Goal: Task Accomplishment & Management: Manage account settings

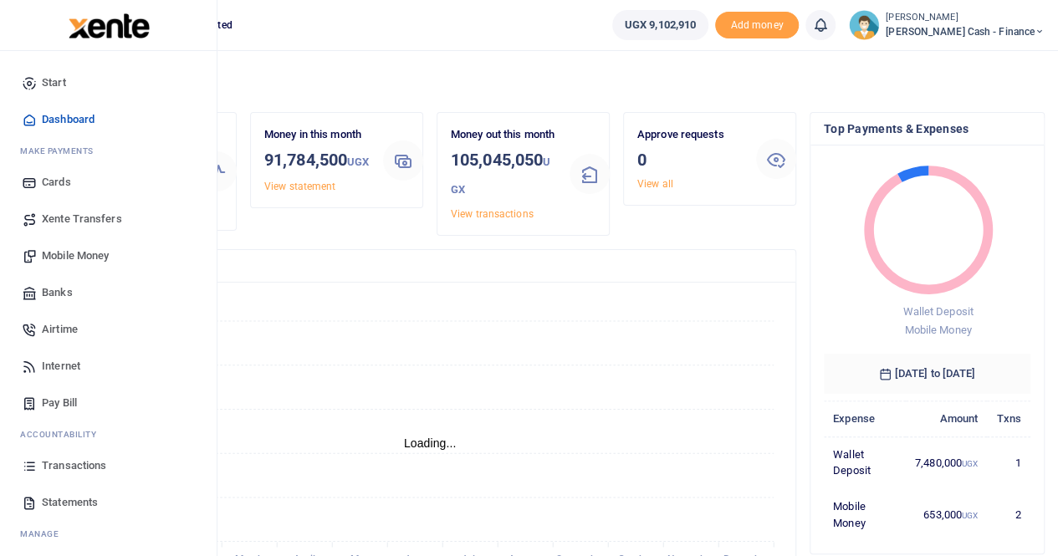
scroll to position [234, 194]
click at [75, 223] on span "Xente Transfers" at bounding box center [82, 219] width 80 height 17
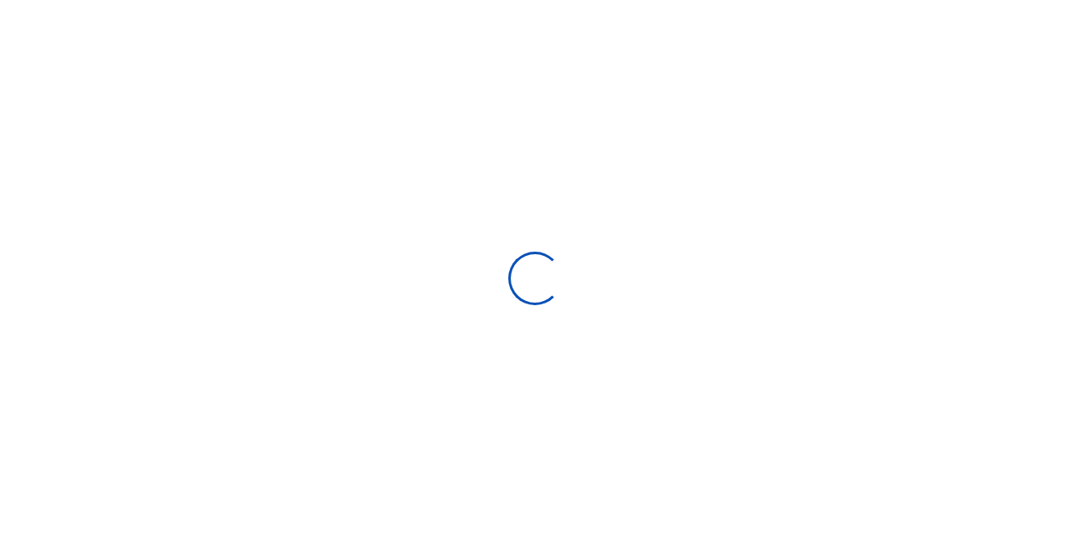
select select
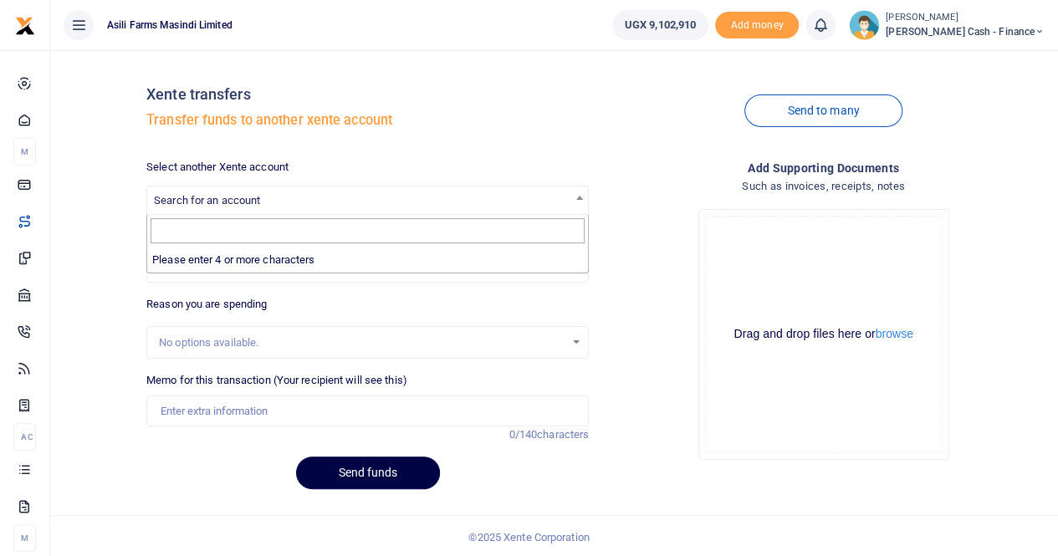
click at [196, 198] on span "Search for an account" at bounding box center [207, 200] width 106 height 13
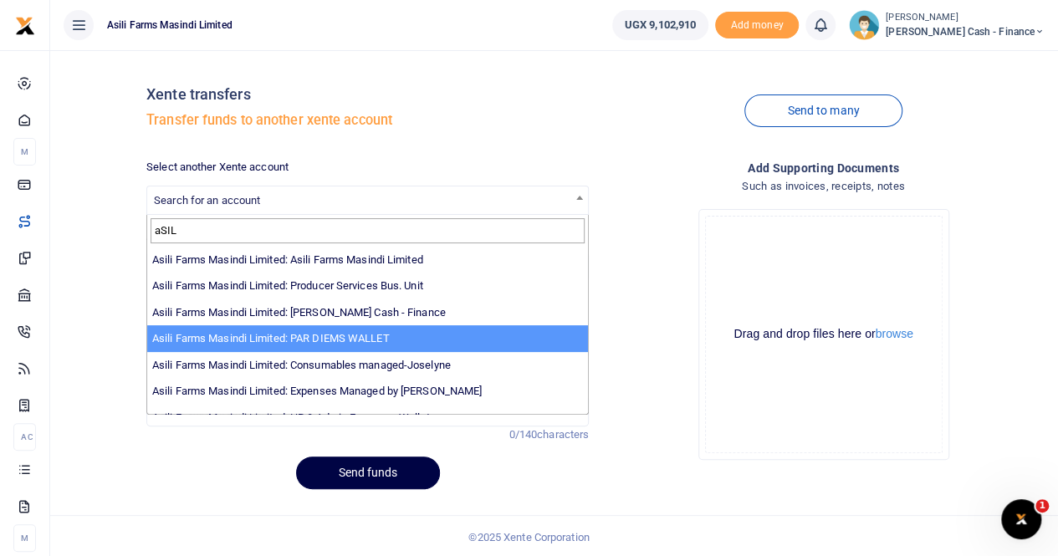
type input "aSIL"
select select "3369"
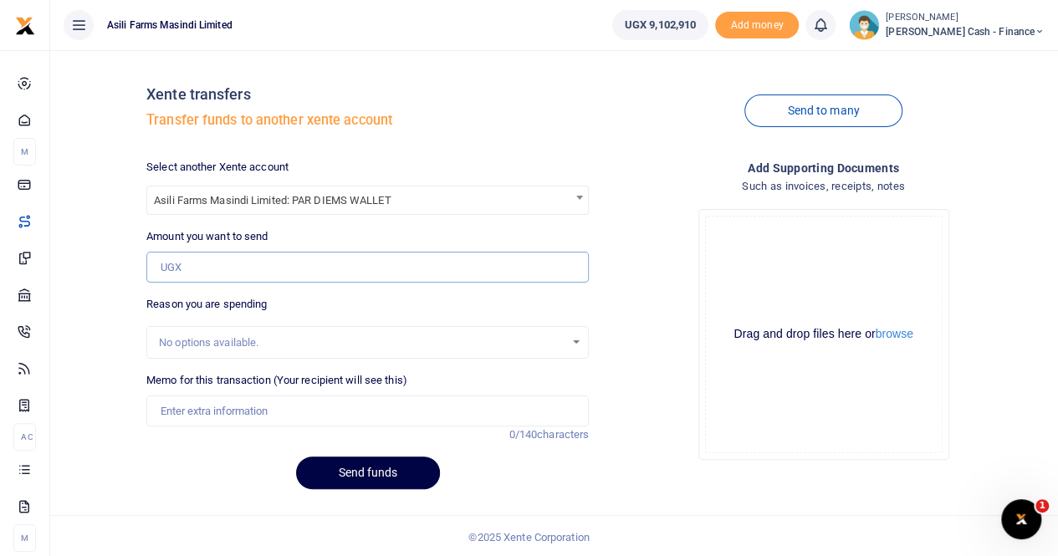
click at [225, 265] on input "Amount you want to send" at bounding box center [367, 268] width 442 height 32
type input "3,000,000"
click at [203, 406] on input "Memo for this transaction (Your recipient will see this)" at bounding box center [367, 412] width 442 height 32
type input "Transfer to Perdium wallet"
click at [347, 466] on button "Send funds" at bounding box center [368, 473] width 144 height 33
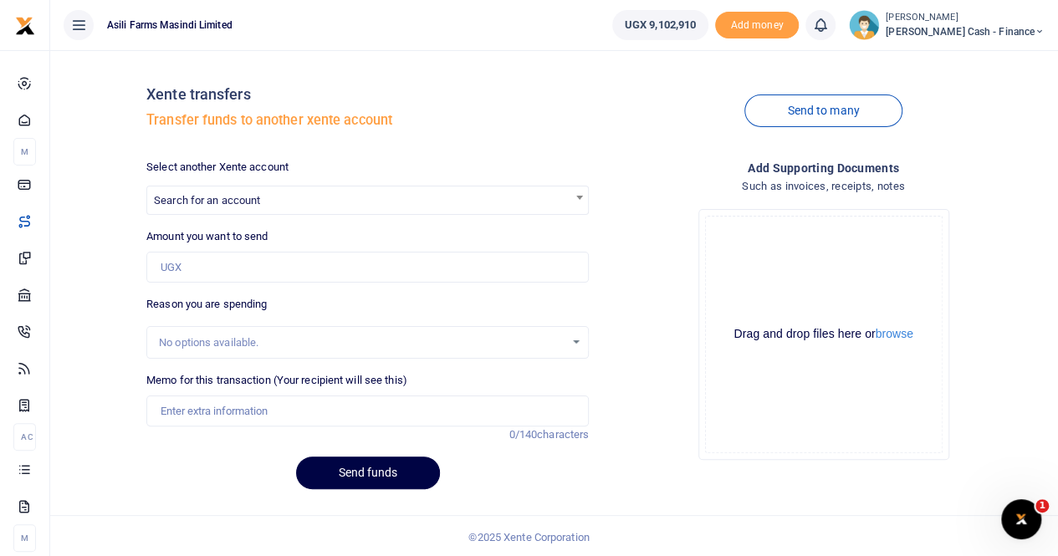
click at [666, 212] on div "Drop your files here Drag and drop files here or browse Powered by Uppy" at bounding box center [823, 335] width 442 height 278
click at [985, 17] on small "[PERSON_NAME]" at bounding box center [965, 18] width 159 height 14
click at [968, 59] on link "Switch accounts" at bounding box center [925, 60] width 132 height 23
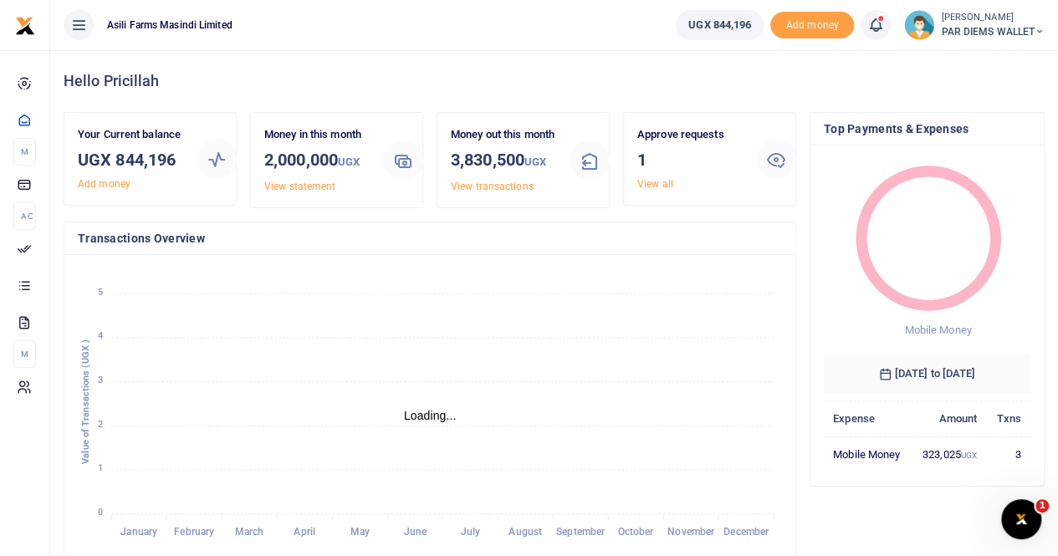
scroll to position [13, 13]
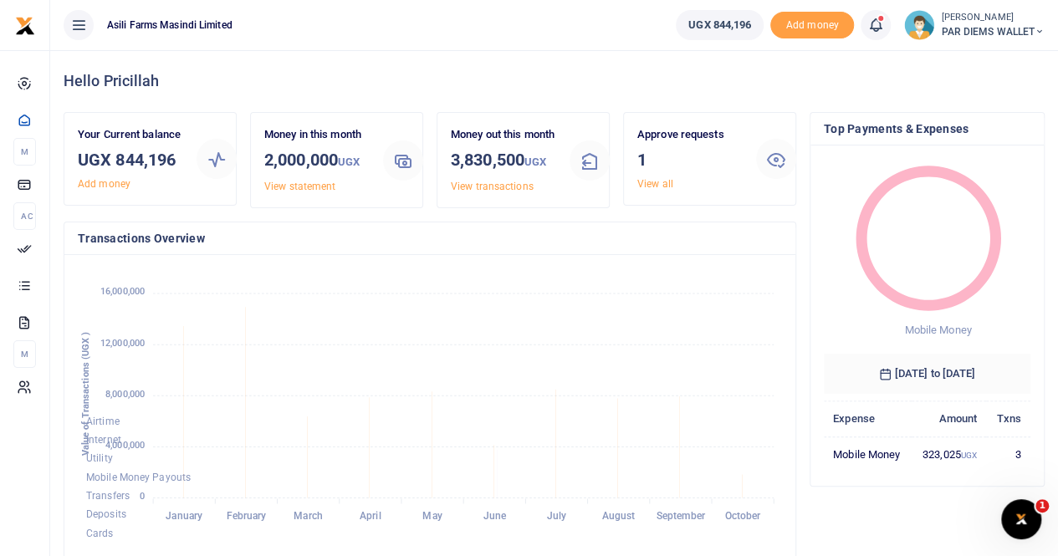
click at [398, 380] on foreignobject "Airtime Internet Utility Mobile Money Payouts Transfers Deposits Cards" at bounding box center [430, 406] width 704 height 276
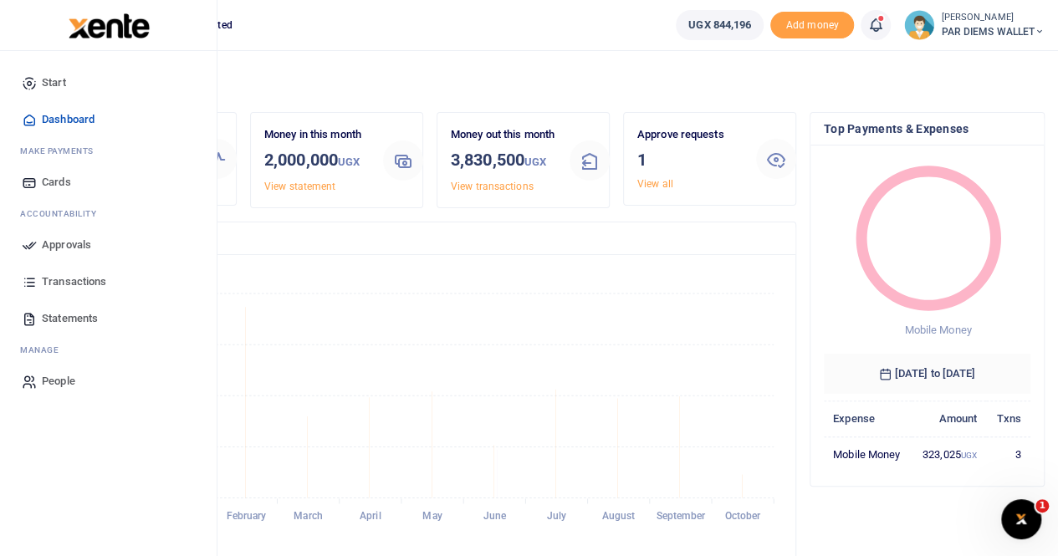
click at [66, 315] on span "Statements" at bounding box center [70, 318] width 56 height 17
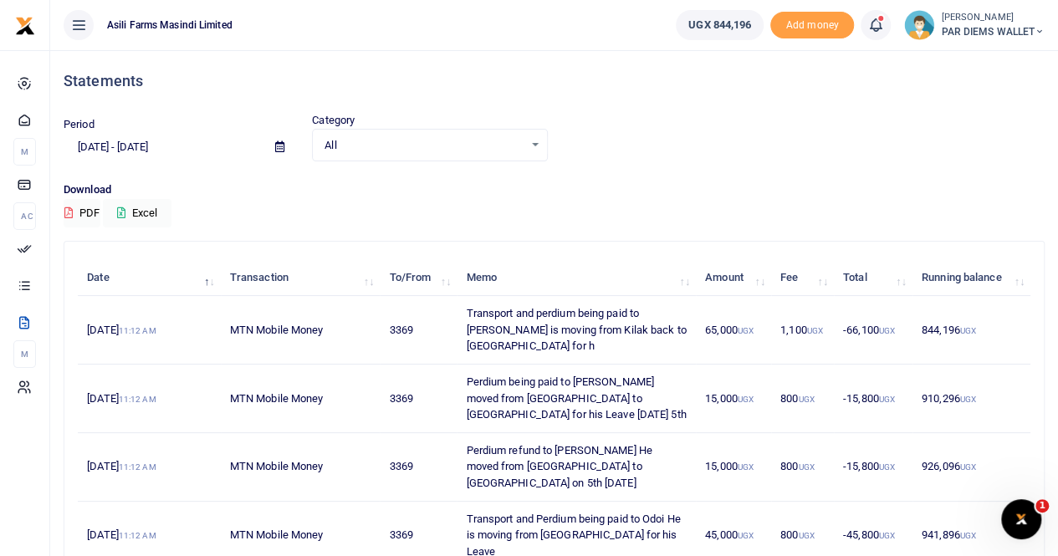
click at [273, 146] on span at bounding box center [280, 147] width 38 height 28
click at [281, 143] on icon at bounding box center [279, 146] width 9 height 11
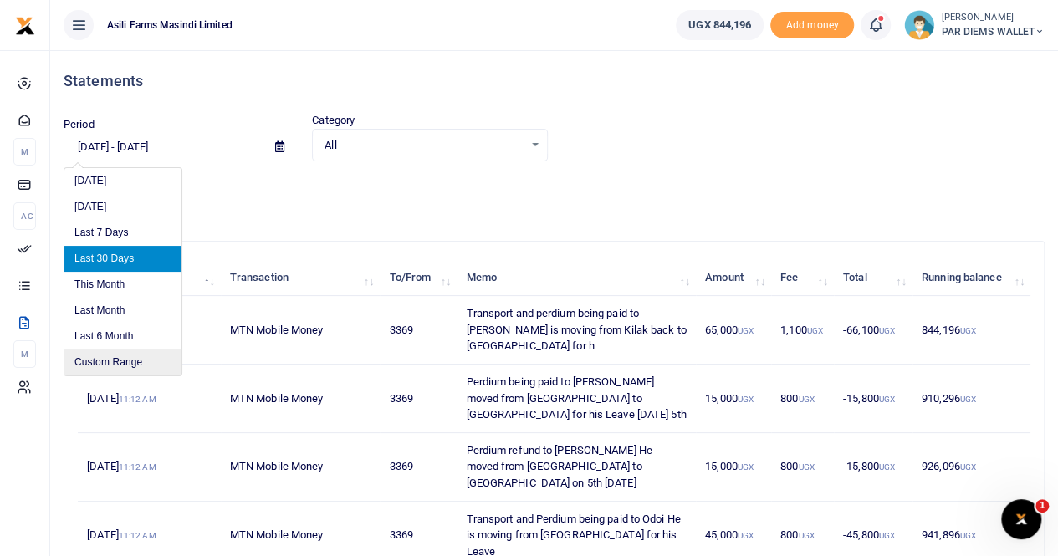
click at [108, 360] on li "Custom Range" at bounding box center [122, 363] width 117 height 26
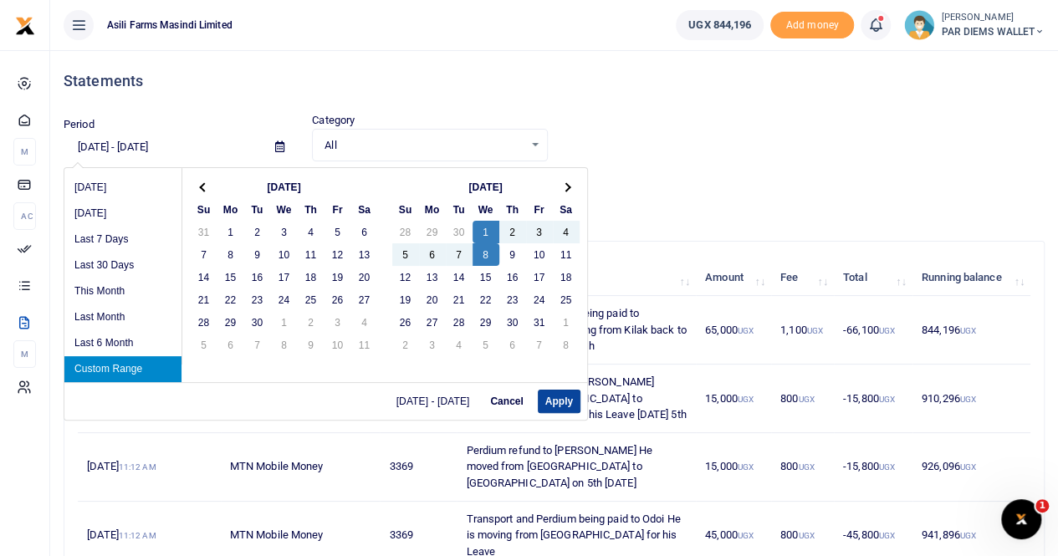
click at [565, 401] on button "Apply" at bounding box center [559, 401] width 43 height 23
type input "10/01/2025 - 10/08/2025"
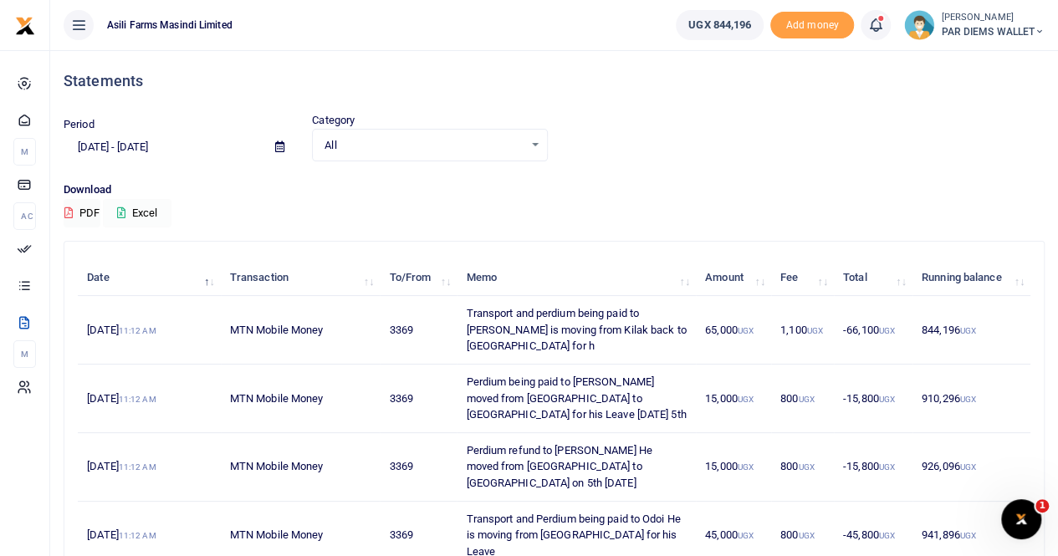
click at [145, 212] on button "Excel" at bounding box center [137, 213] width 69 height 28
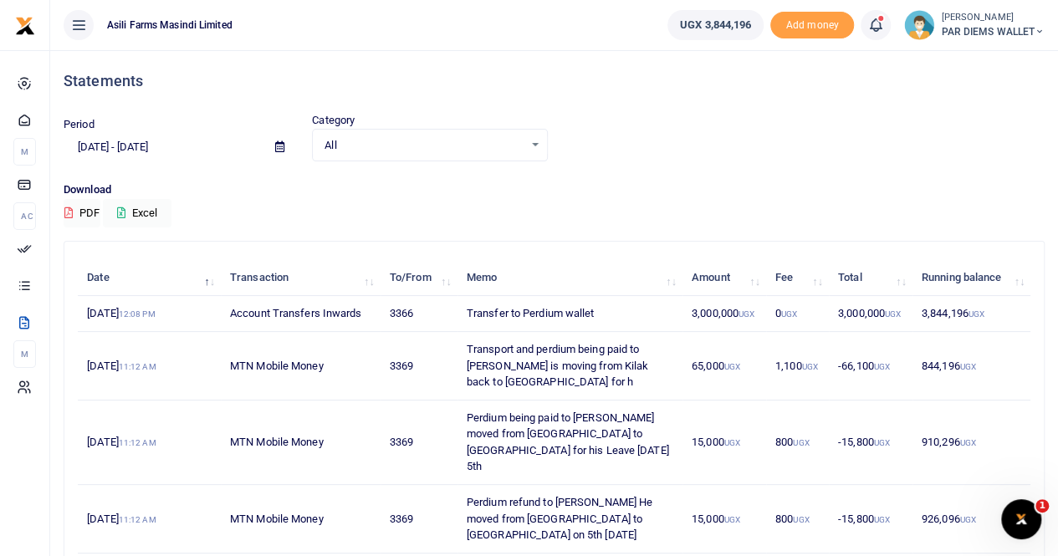
click at [972, 26] on span "PAR DIEMS WALLET" at bounding box center [993, 31] width 104 height 15
click at [973, 60] on link "Switch accounts" at bounding box center [979, 60] width 132 height 23
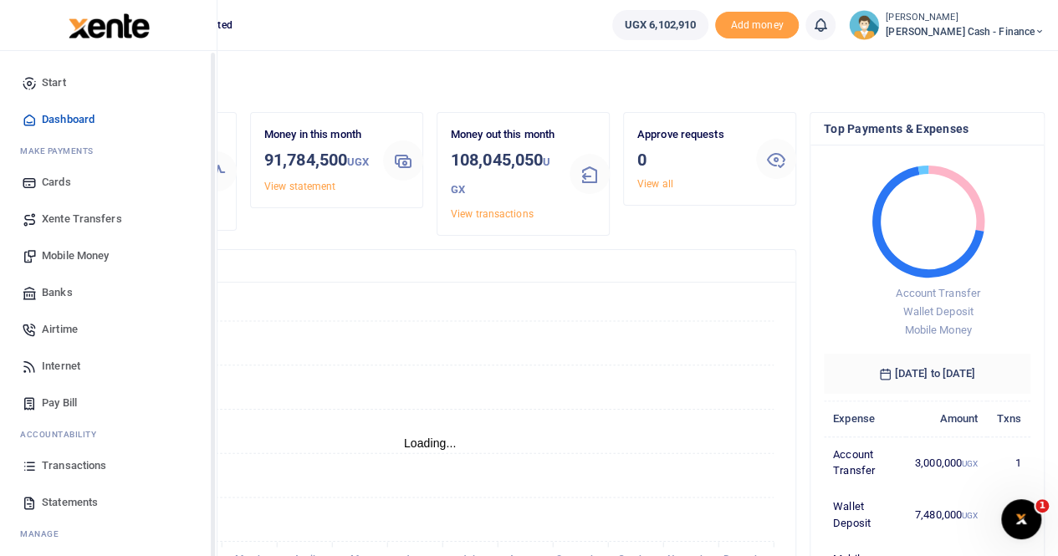
scroll to position [13, 13]
click at [80, 253] on span "Mobile Money" at bounding box center [75, 256] width 67 height 17
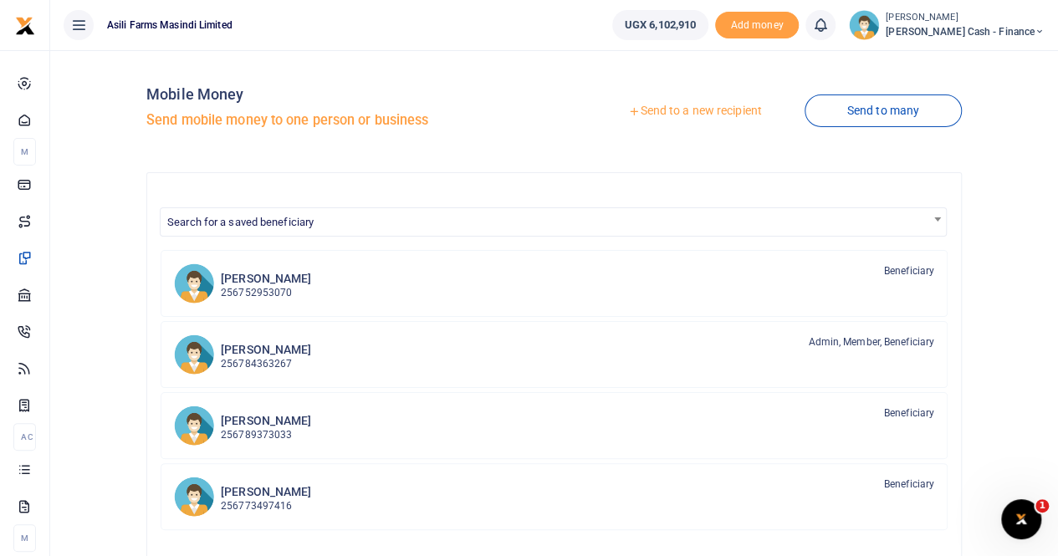
click at [683, 108] on link "Send to a new recipient" at bounding box center [694, 111] width 218 height 30
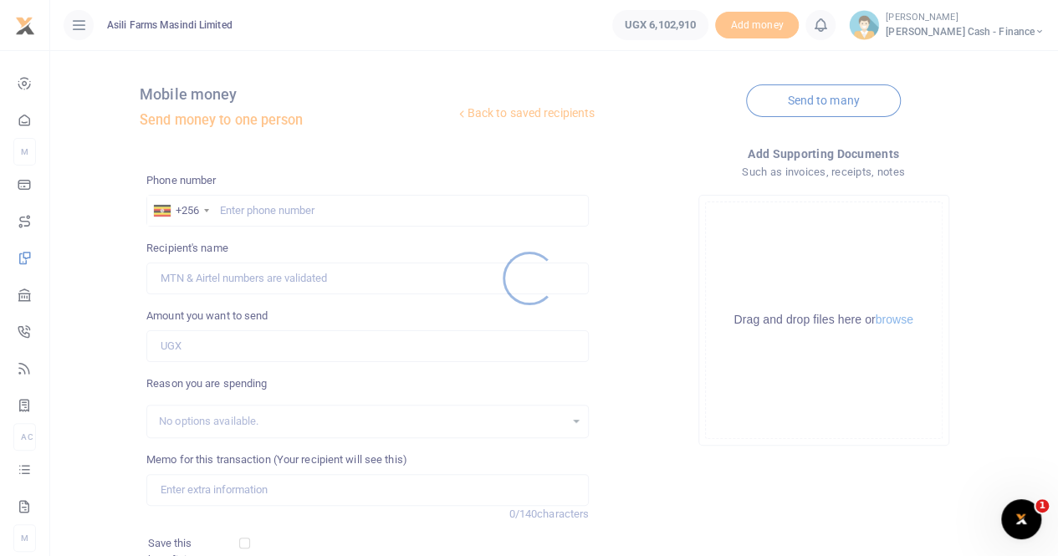
click at [248, 206] on div at bounding box center [529, 278] width 1058 height 556
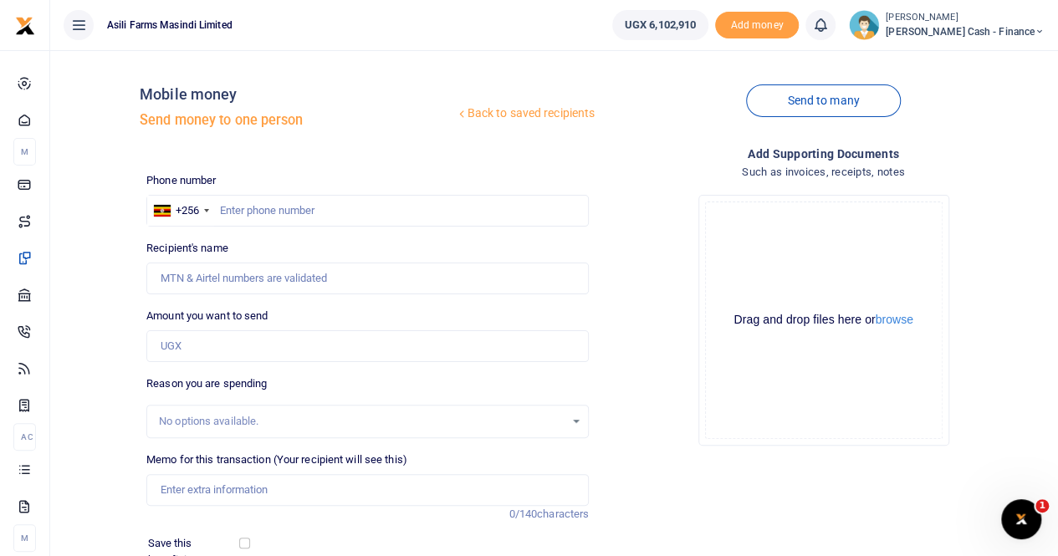
click at [241, 209] on div at bounding box center [529, 278] width 1058 height 556
click at [241, 209] on input "text" at bounding box center [367, 211] width 442 height 32
paste input "705 504036"
click at [243, 208] on input "705 504036" at bounding box center [367, 211] width 442 height 32
type input "705504036"
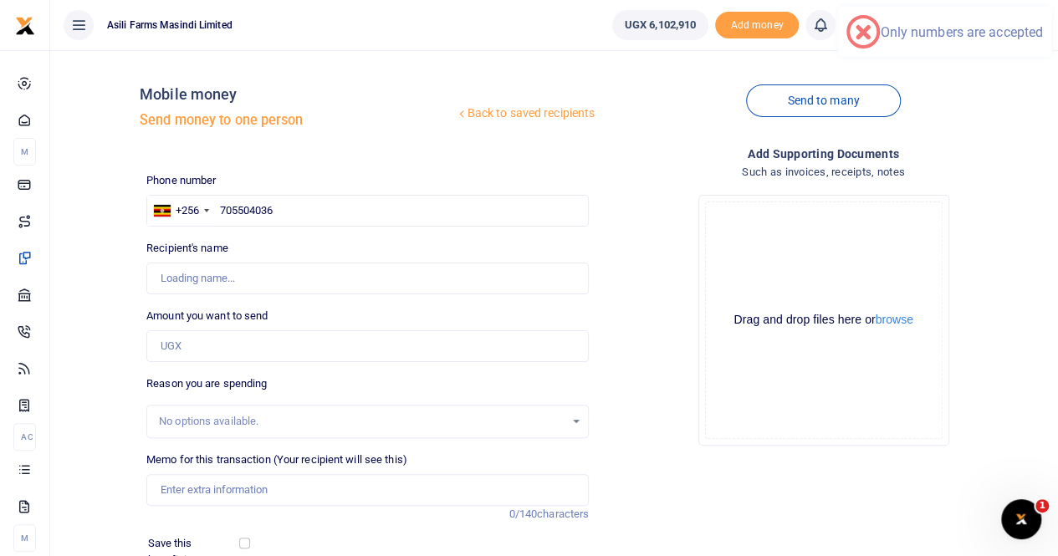
type input "[PERSON_NAME]"
click at [182, 349] on input "Amount you want to send" at bounding box center [367, 346] width 442 height 32
type input "250,000"
click at [212, 482] on input "Memo for this transaction (Your recipient will see this)" at bounding box center [367, 490] width 442 height 32
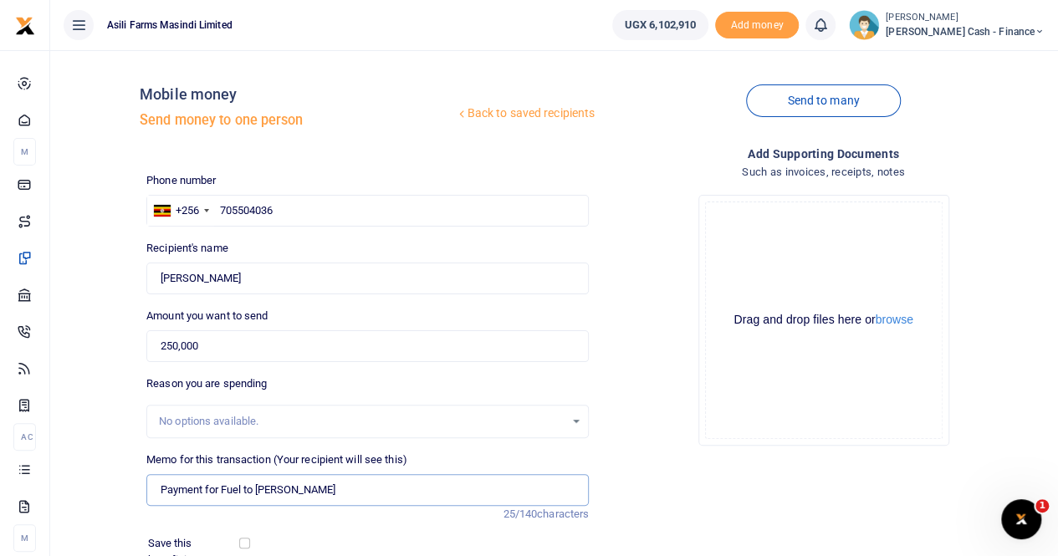
type input "Payment for Fuel to Eddy"
click at [880, 319] on button "browse" at bounding box center [894, 320] width 38 height 13
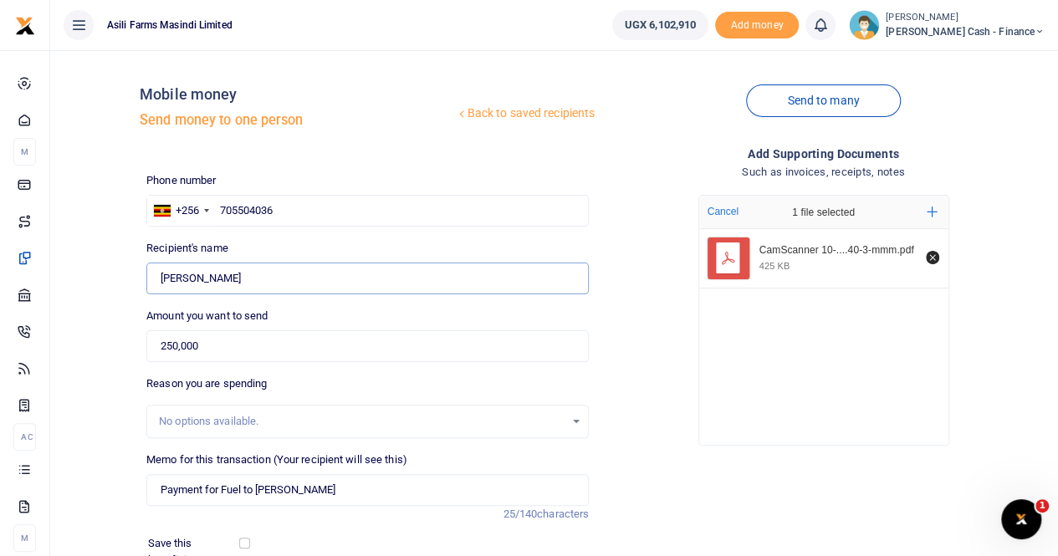
click at [310, 282] on input "Found" at bounding box center [367, 279] width 442 height 32
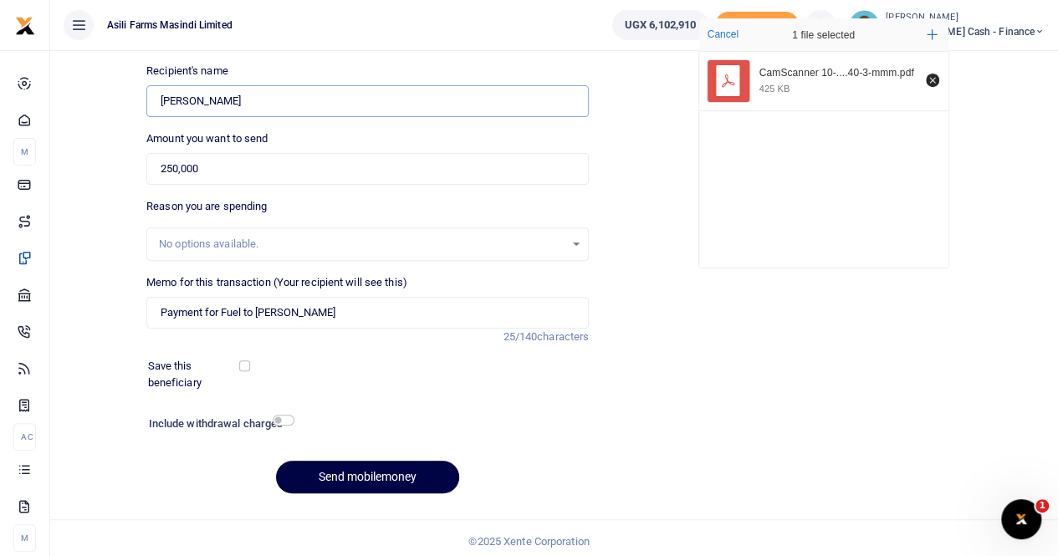
scroll to position [182, 0]
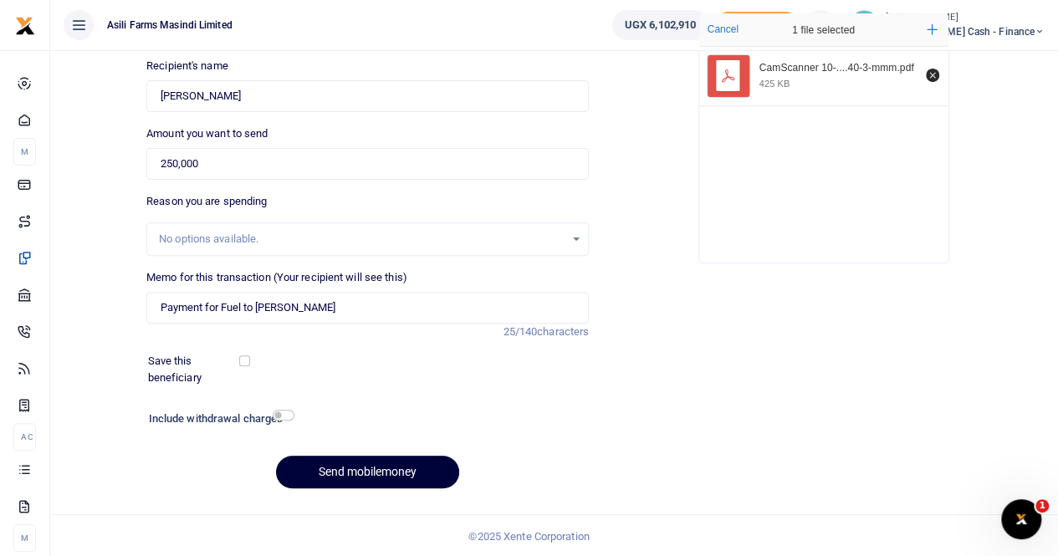
click at [339, 476] on button "Send mobilemoney" at bounding box center [367, 472] width 183 height 33
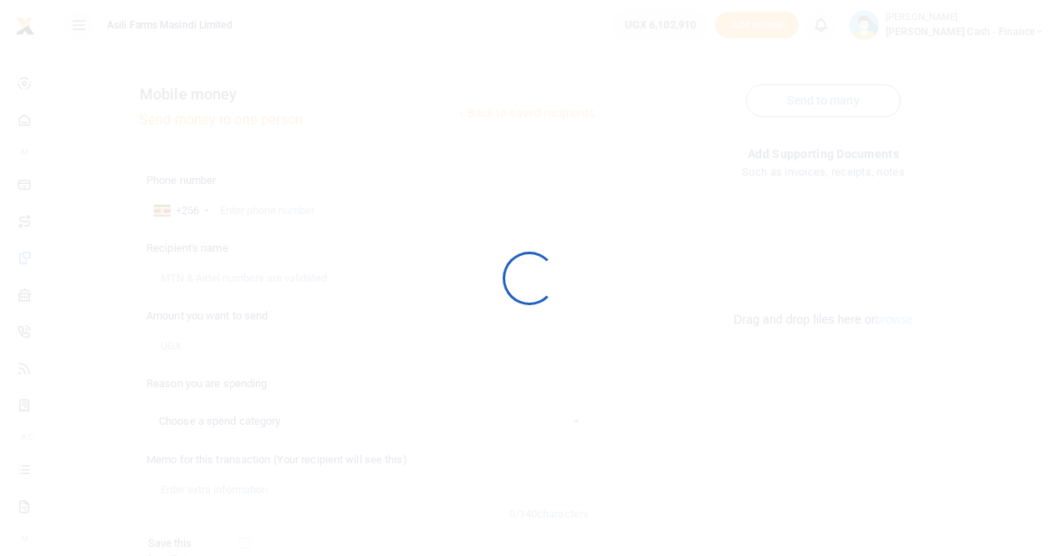
select select
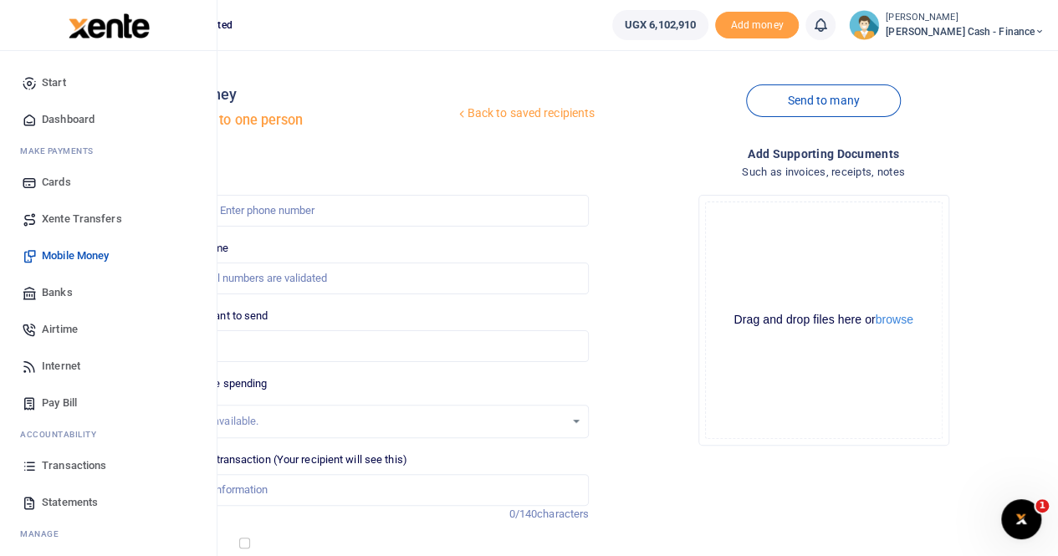
click at [75, 457] on span "Transactions" at bounding box center [74, 465] width 64 height 17
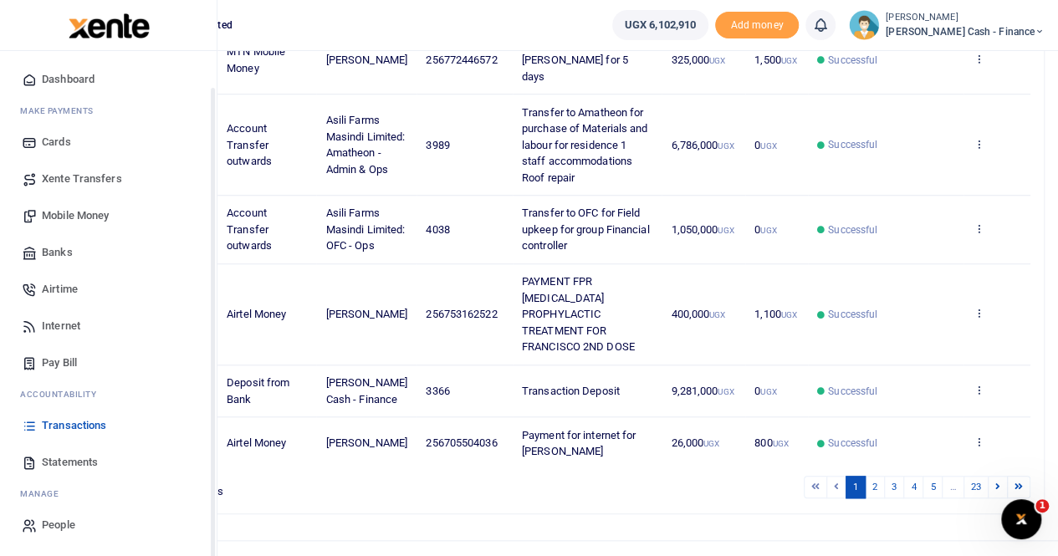
scroll to position [583, 0]
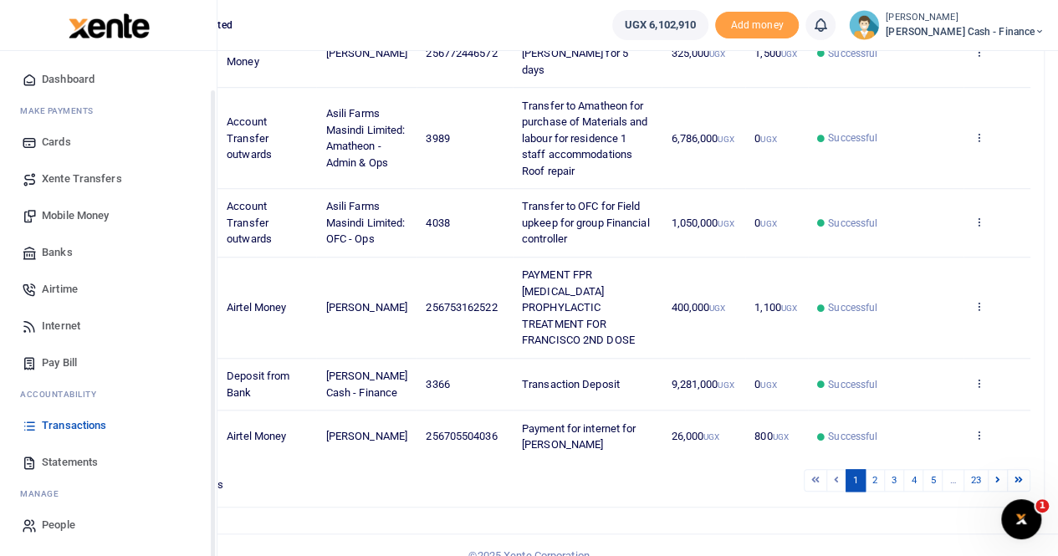
click at [68, 419] on span "Transactions" at bounding box center [74, 425] width 64 height 17
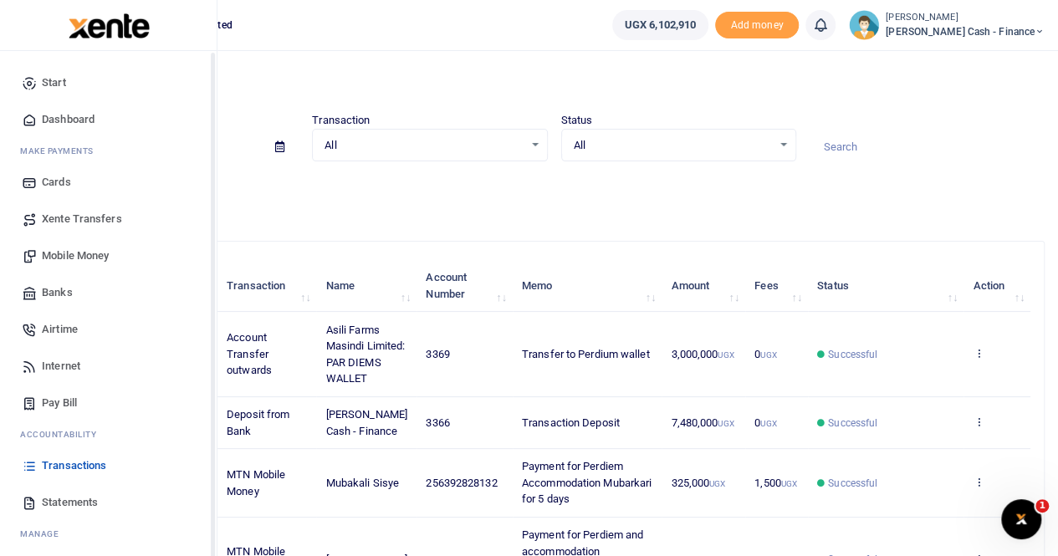
click at [79, 464] on span "Transactions" at bounding box center [74, 465] width 64 height 17
click at [88, 258] on span "Mobile Money" at bounding box center [75, 256] width 67 height 17
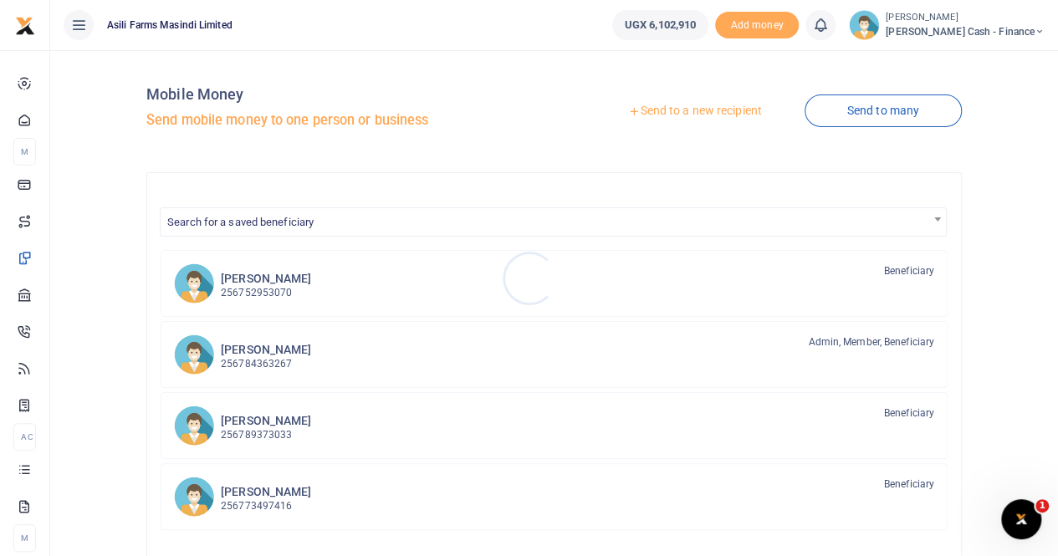
click at [686, 115] on div at bounding box center [529, 278] width 1058 height 556
click at [687, 111] on link "Send to a new recipient" at bounding box center [694, 111] width 218 height 30
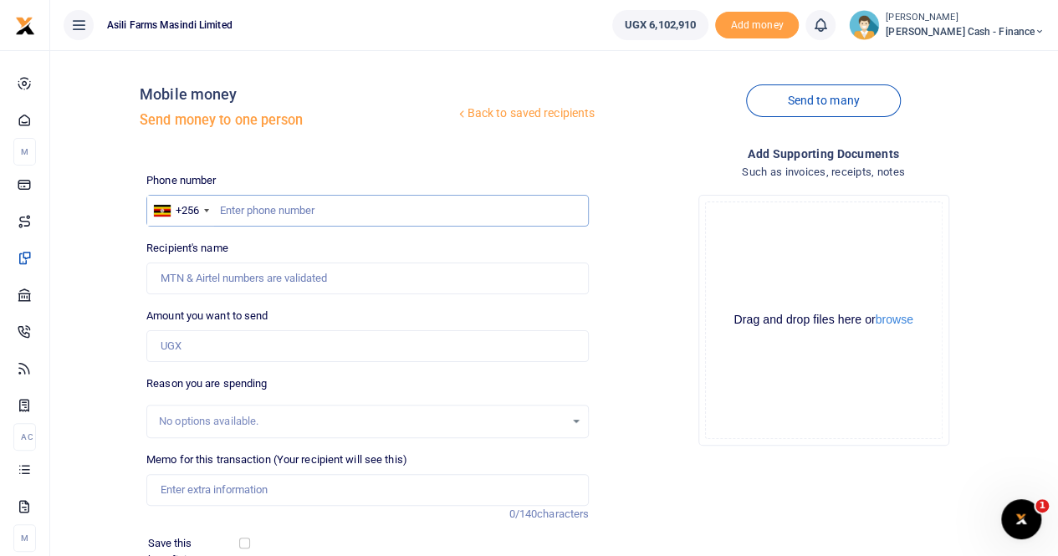
click at [252, 202] on input "text" at bounding box center [367, 211] width 442 height 32
paste input "705 504036"
click at [241, 210] on input "705 504036" at bounding box center [367, 211] width 442 height 32
type input "705504036"
click at [245, 278] on input "Recipient's name" at bounding box center [367, 279] width 442 height 32
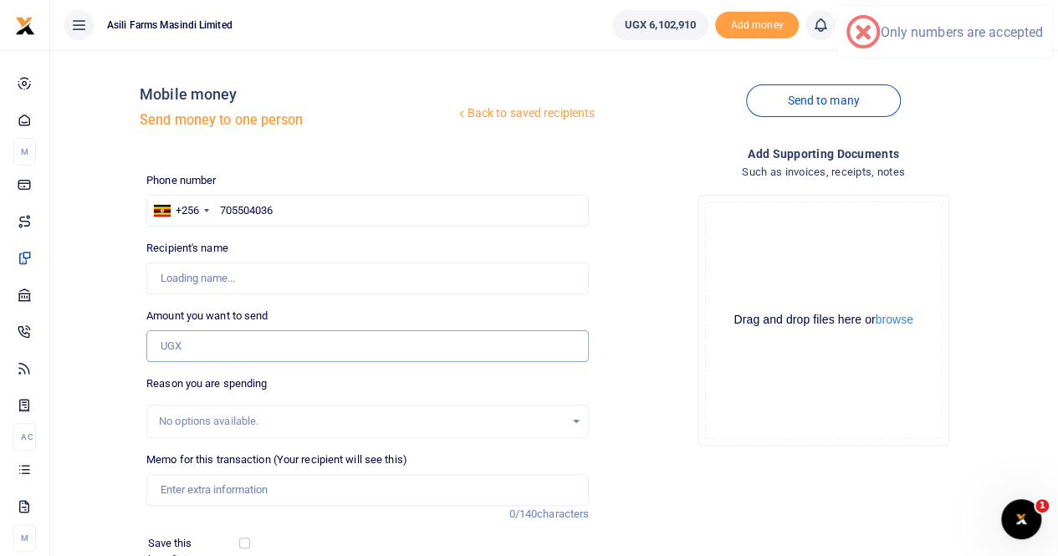
click at [181, 352] on input "Amount you want to send" at bounding box center [367, 346] width 442 height 32
type input "Ronald Mutebi"
type input "250,000"
click at [208, 491] on input "Memo for this transaction (Your recipient will see this)" at bounding box center [367, 490] width 442 height 32
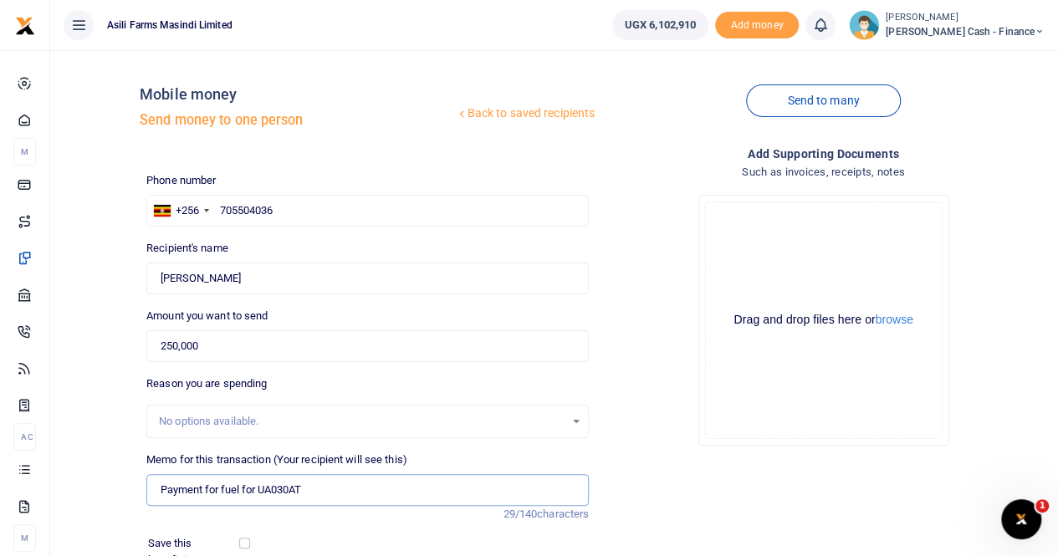
click at [256, 487] on input "Payment for fuel for UA030AT" at bounding box center [367, 490] width 442 height 32
click at [322, 484] on input "Payment for fuel for UA030AT" at bounding box center [367, 490] width 442 height 32
click at [901, 317] on button "browse" at bounding box center [894, 320] width 38 height 13
click at [887, 322] on button "browse" at bounding box center [894, 320] width 38 height 13
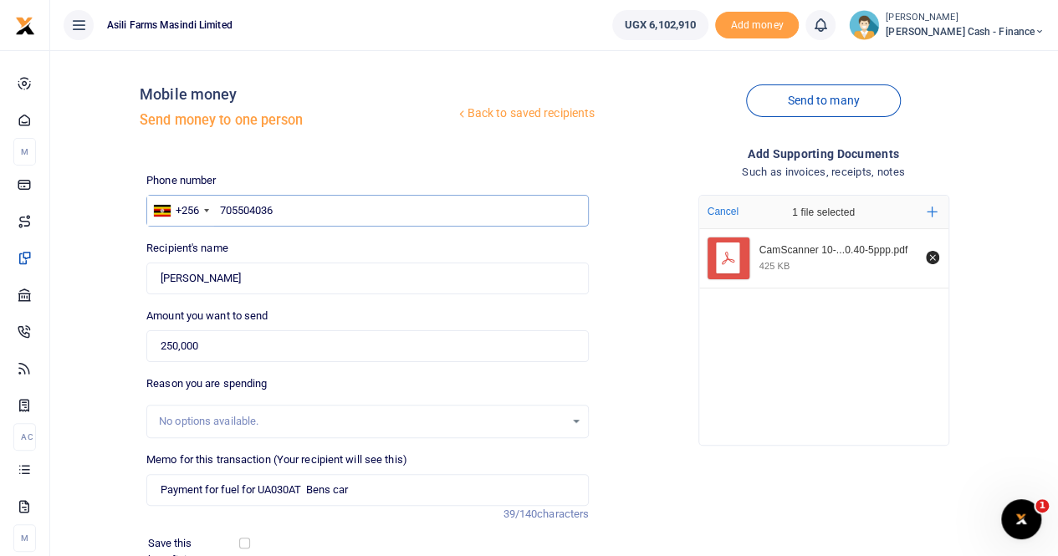
click at [217, 208] on input "705504036" at bounding box center [367, 211] width 442 height 32
click at [329, 212] on input "705504036" at bounding box center [367, 211] width 442 height 32
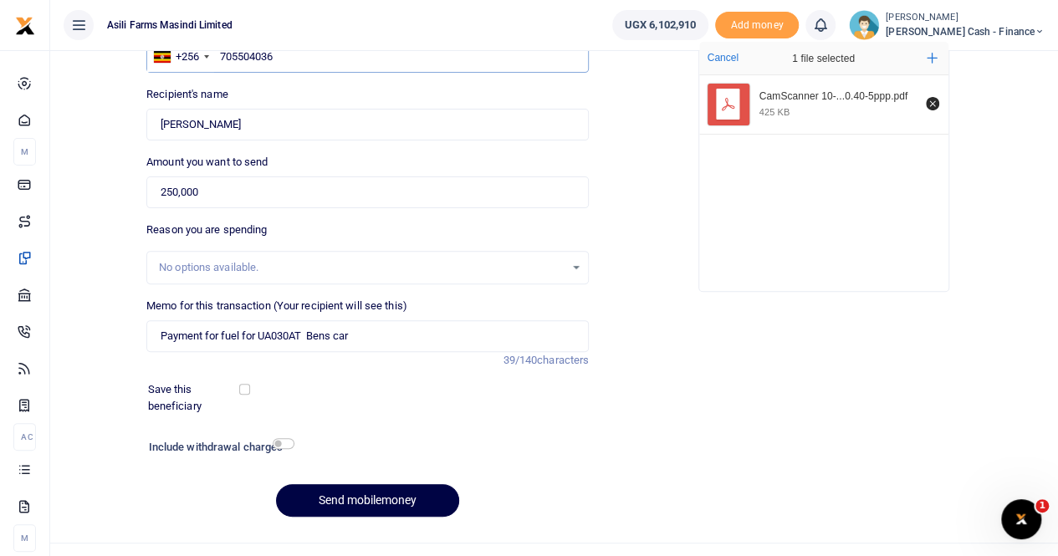
scroll to position [167, 0]
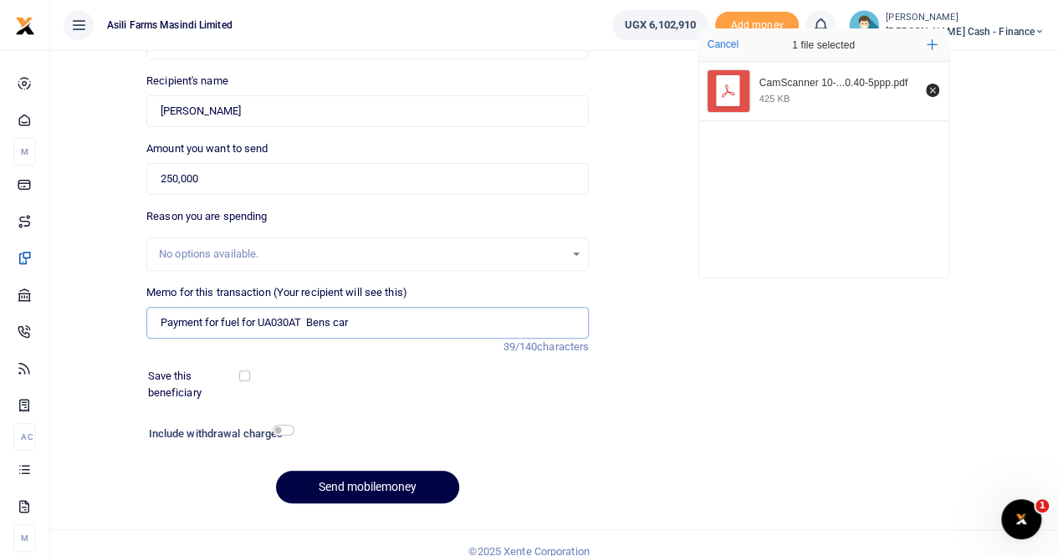
click at [274, 320] on input "Payment for fuel for UA030AT Bens car" at bounding box center [367, 323] width 442 height 32
click at [448, 322] on input "Payment for fuel for UA 030AT Bens car" at bounding box center [367, 323] width 442 height 32
click at [415, 324] on input "Payment for fuel for UA 030AT Bens car" at bounding box center [367, 323] width 442 height 32
type input "Payment for fuel for UA 030AT Bens car"
click at [322, 487] on button "Send mobilemoney" at bounding box center [367, 487] width 183 height 33
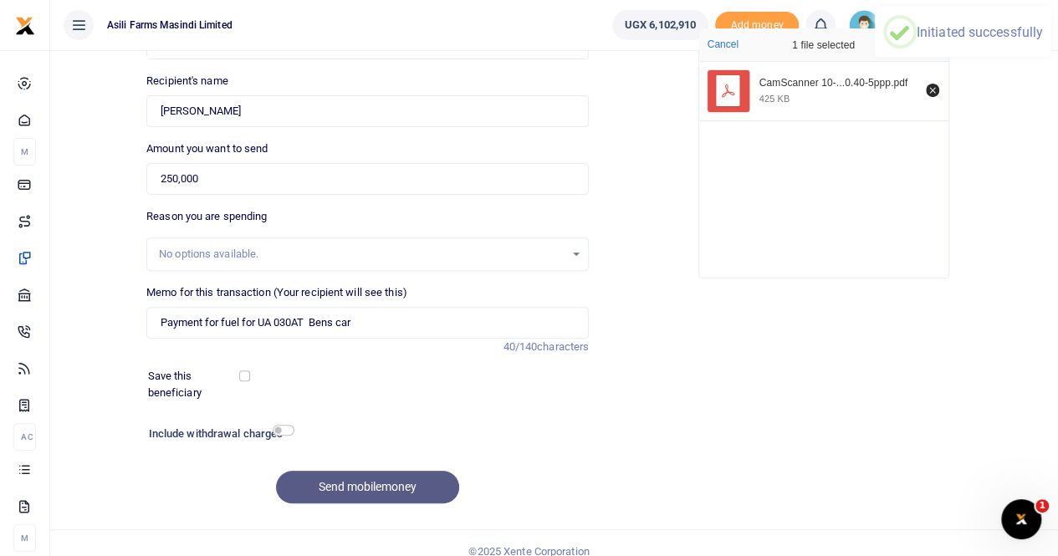
scroll to position [0, 0]
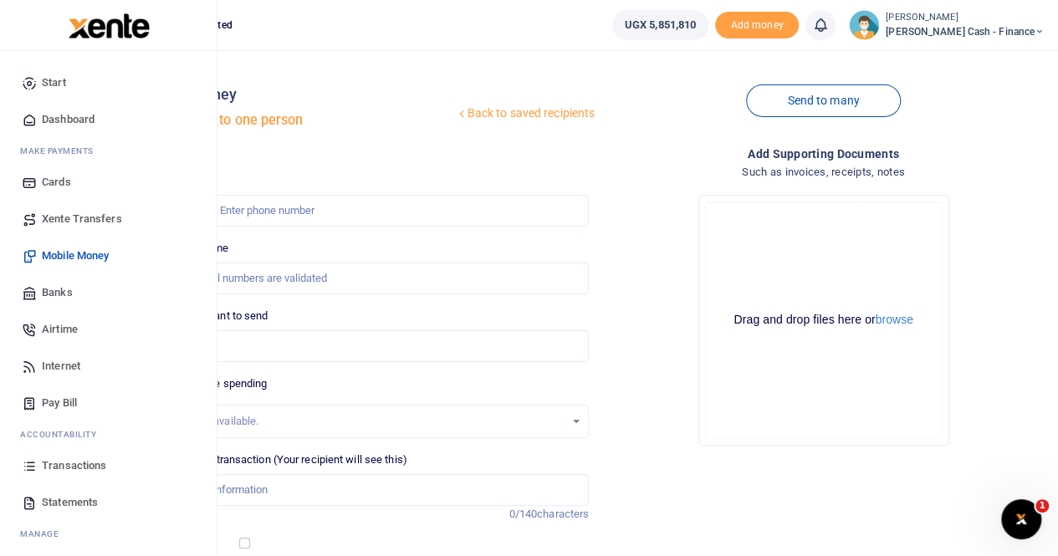
click at [65, 467] on span "Transactions" at bounding box center [74, 465] width 64 height 17
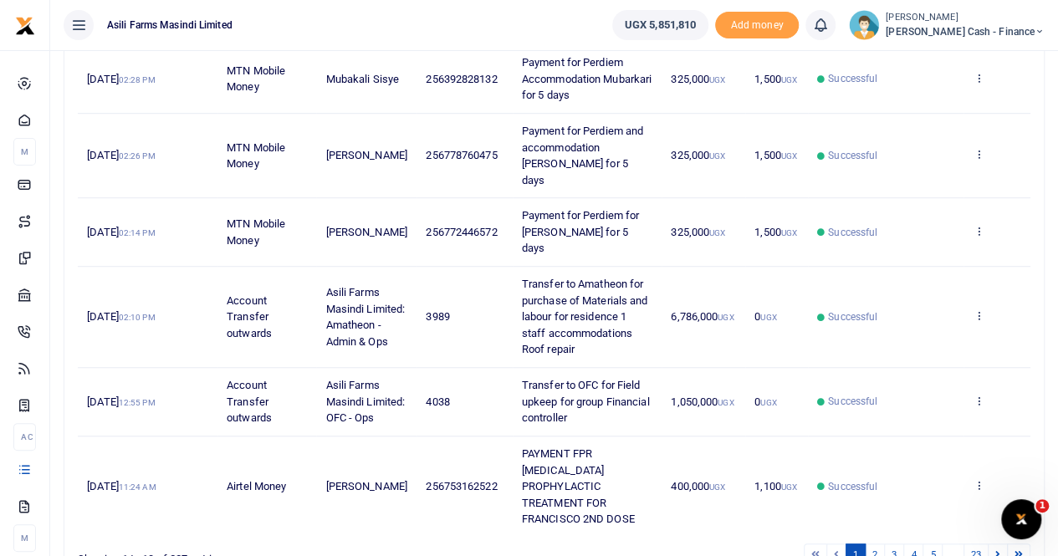
scroll to position [483, 0]
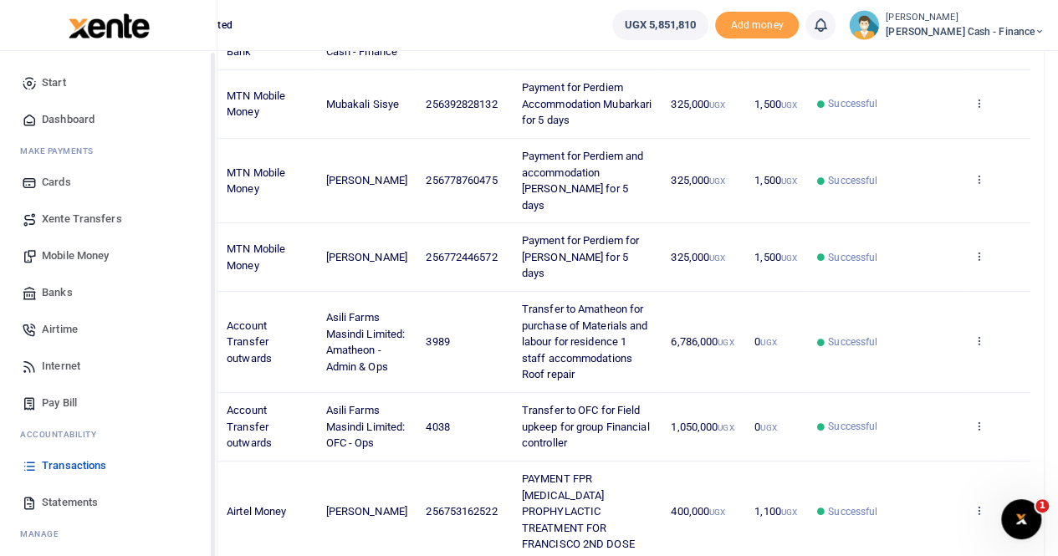
click at [71, 461] on span "Transactions" at bounding box center [74, 465] width 64 height 17
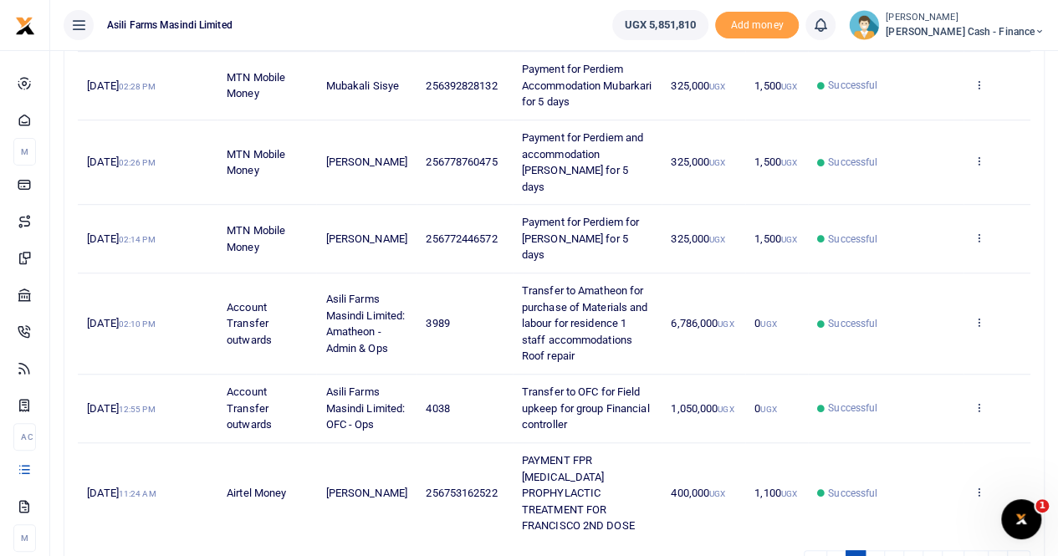
scroll to position [567, 0]
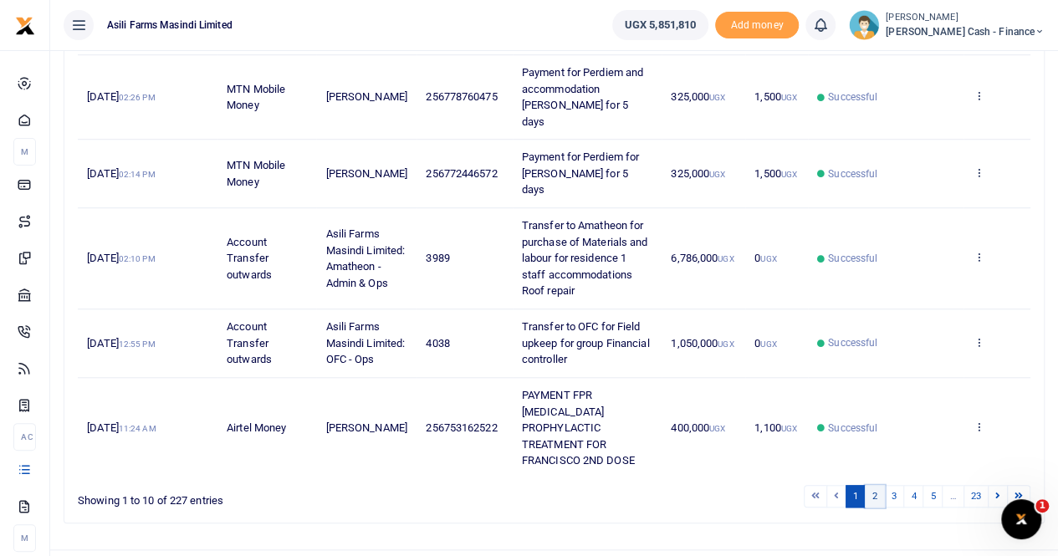
click at [880, 485] on link "2" at bounding box center [875, 496] width 20 height 23
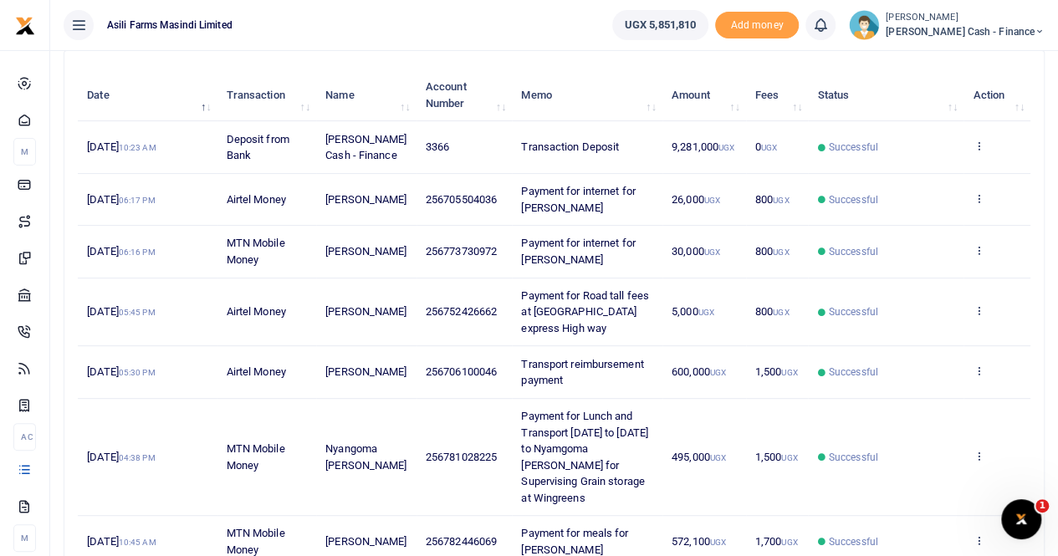
scroll to position [217, 0]
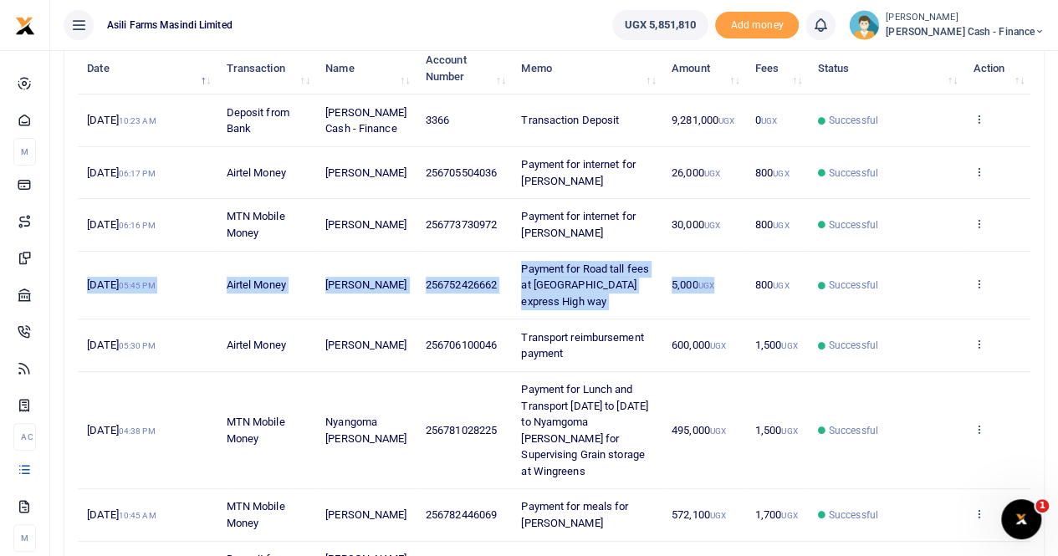
drag, startPoint x: 84, startPoint y: 277, endPoint x: 709, endPoint y: 297, distance: 624.9
click at [709, 297] on tr "6th Oct 2025 05:45 PM Airtel Money Sisye Mubakali 256752426662 Payment for Road…" at bounding box center [554, 286] width 952 height 69
copy tr "6th Oct 2025 05:45 PM Airtel Money Sisye Mubakali 256752426662 Payment for Road…"
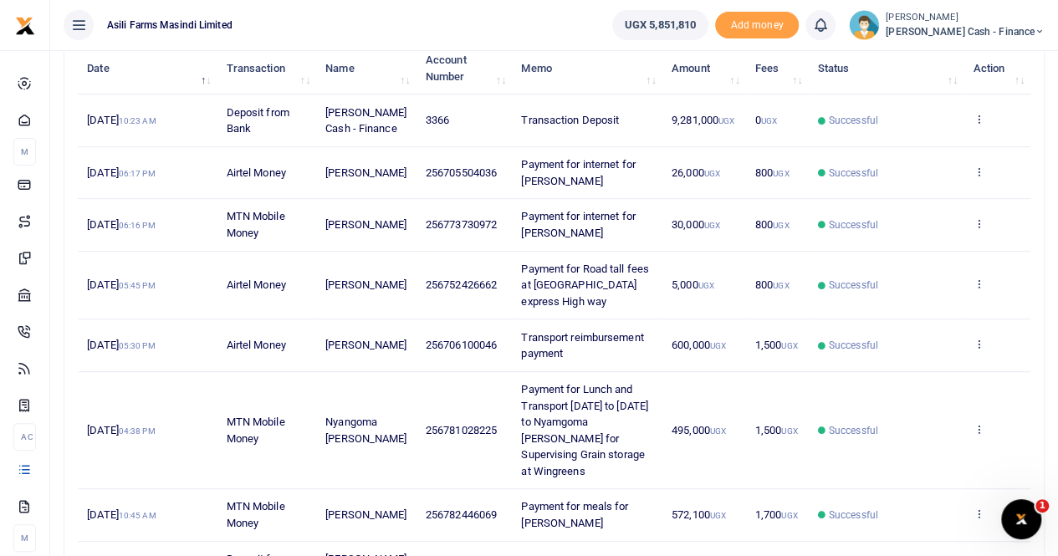
click at [950, 281] on span "Successful" at bounding box center [886, 285] width 136 height 15
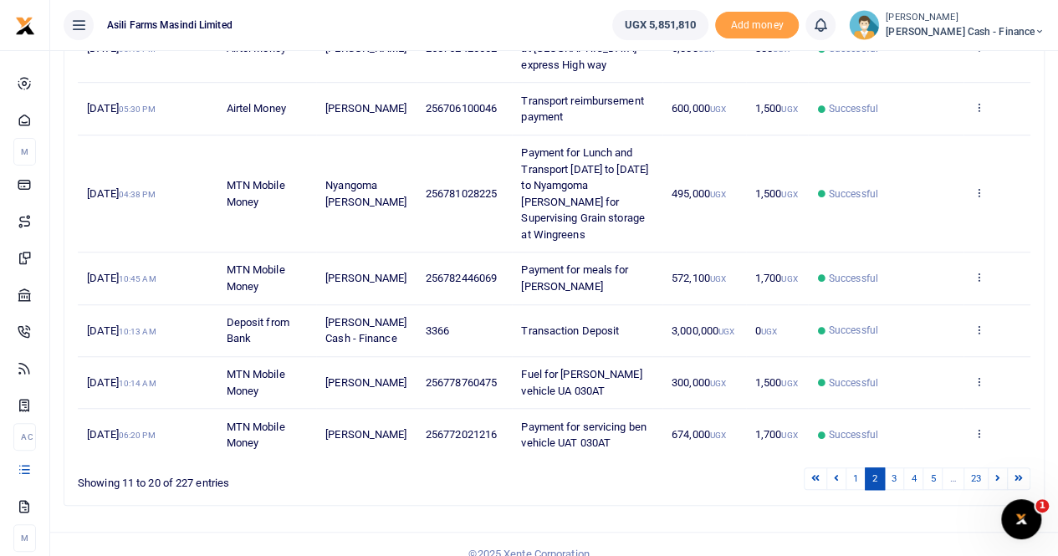
scroll to position [468, 0]
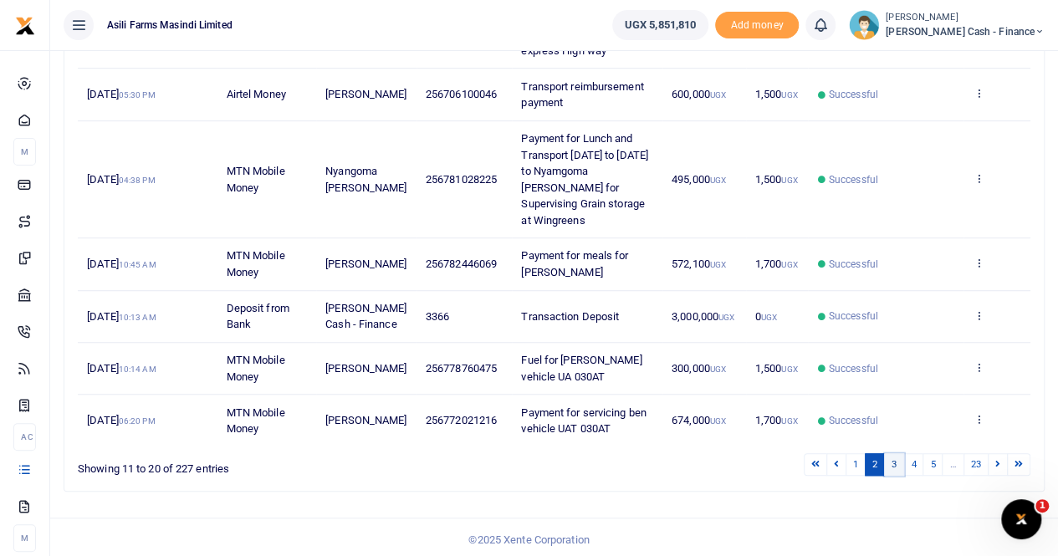
click at [895, 462] on link "3" at bounding box center [894, 464] width 20 height 23
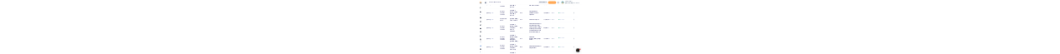
scroll to position [0, 0]
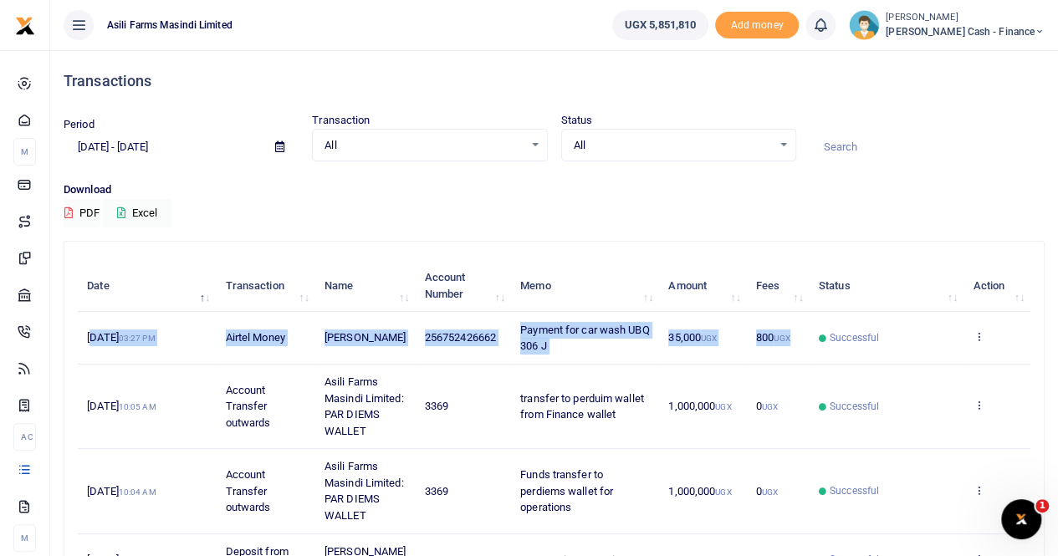
drag, startPoint x: 91, startPoint y: 334, endPoint x: 796, endPoint y: 344, distance: 705.0
click at [796, 344] on tr "4th Oct 2025 03:27 PM Airtel Money Sisye Mubakali 256752426662 Payment for car …" at bounding box center [554, 338] width 952 height 52
copy tr "th Oct 2025 03:27 PM Airtel Money Sisye Mubakali 256752426662 Payment for car w…"
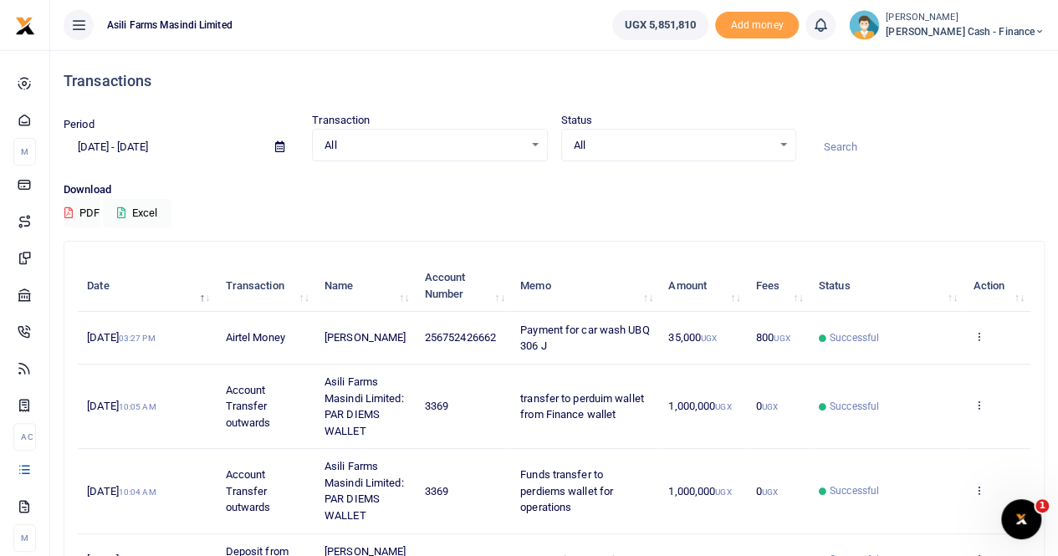
drag, startPoint x: 712, startPoint y: 181, endPoint x: 721, endPoint y: 176, distance: 10.2
click at [712, 181] on p "Download" at bounding box center [554, 190] width 981 height 18
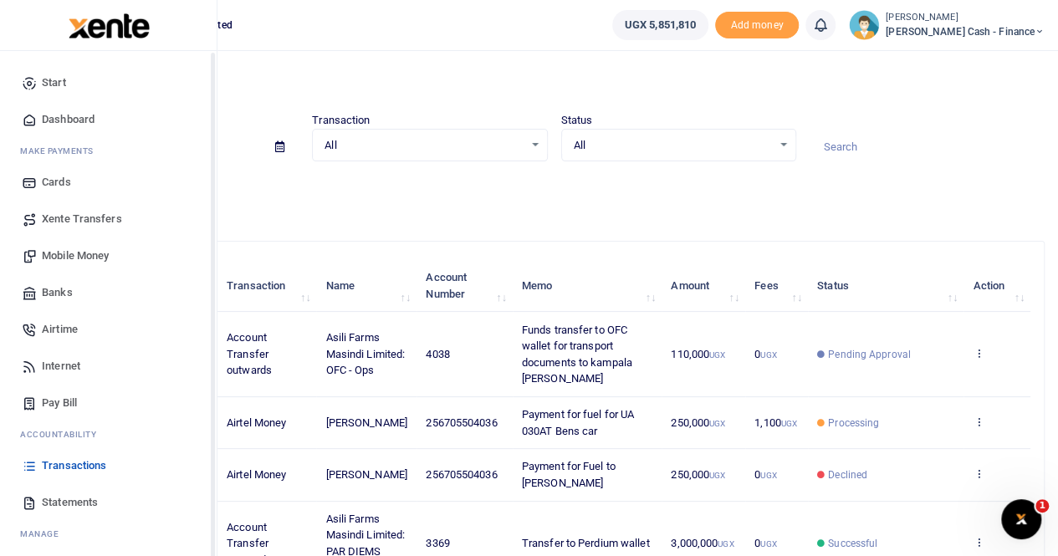
click at [71, 262] on span "Mobile Money" at bounding box center [75, 256] width 67 height 17
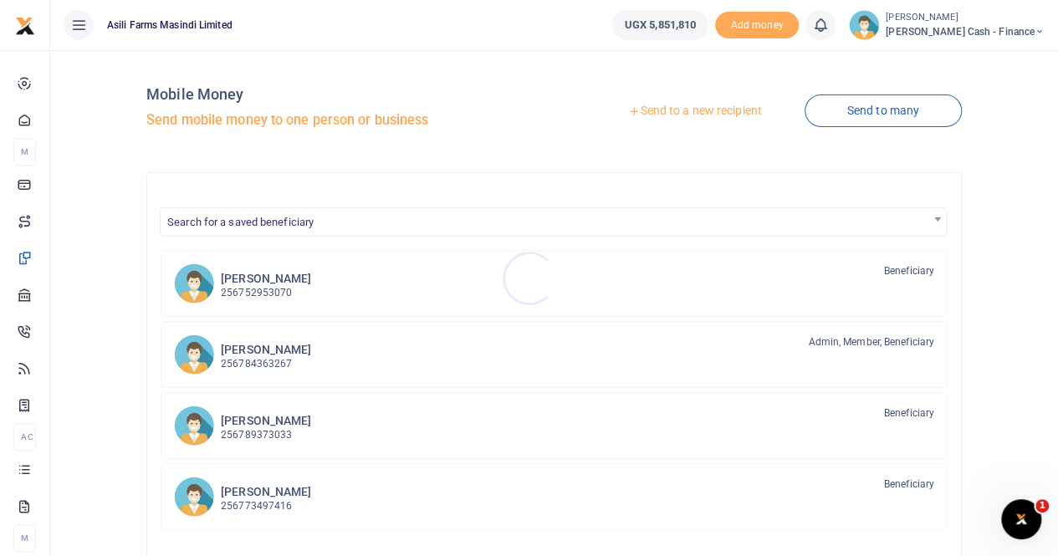
click at [676, 110] on div at bounding box center [529, 278] width 1058 height 556
click at [692, 109] on link "Send to a new recipient" at bounding box center [694, 111] width 218 height 30
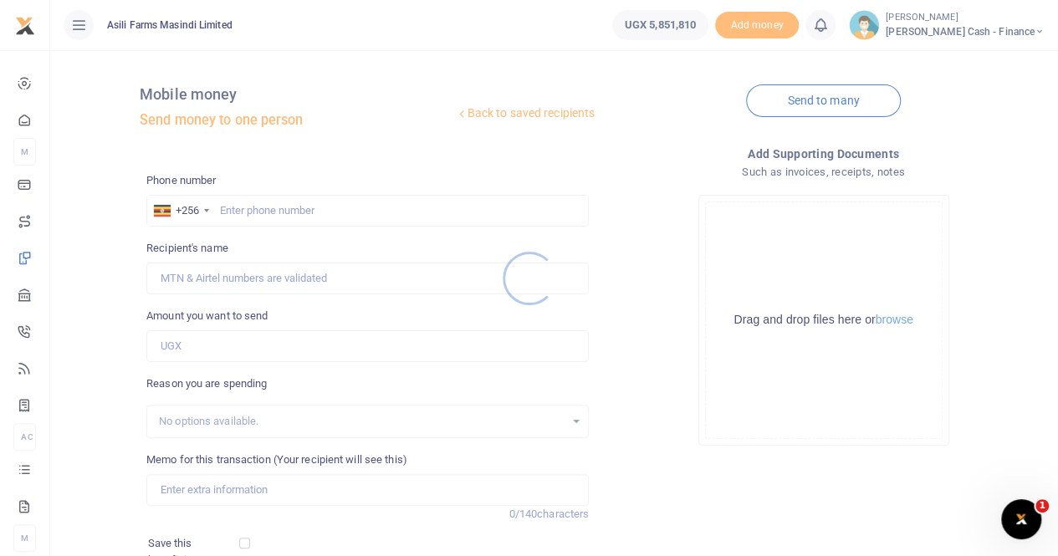
click at [227, 207] on div at bounding box center [529, 278] width 1058 height 556
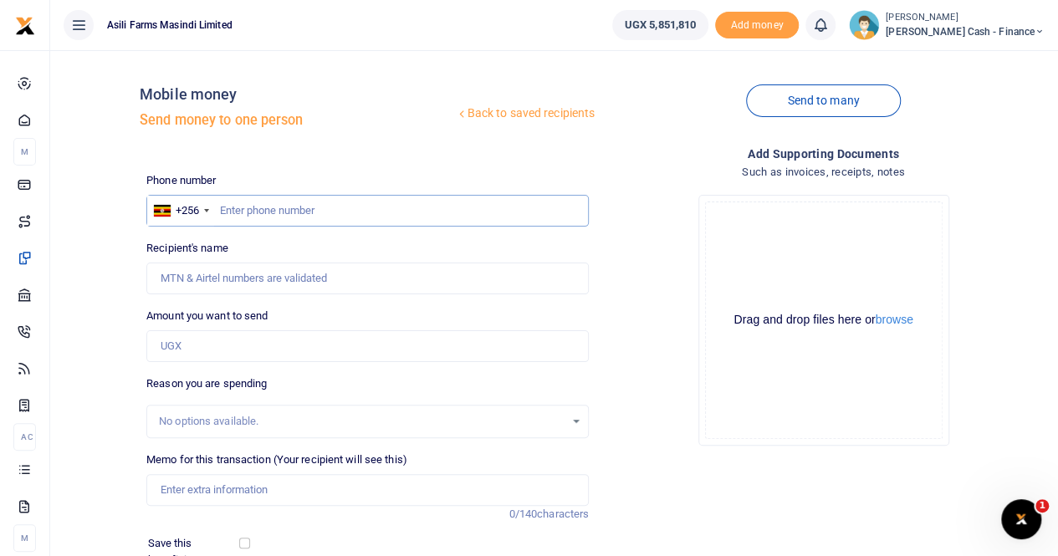
click at [221, 205] on input "text" at bounding box center [367, 211] width 442 height 32
paste input "752 426662"
drag, startPoint x: 239, startPoint y: 212, endPoint x: 268, endPoint y: 213, distance: 29.3
click at [240, 212] on input "752 426662" at bounding box center [367, 211] width 442 height 32
type input "752426662"
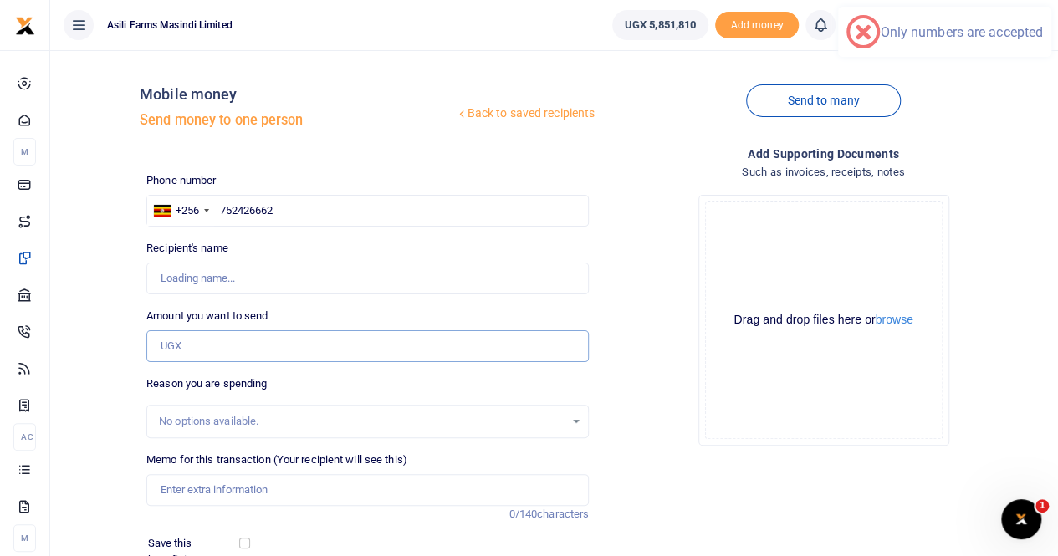
click at [196, 347] on input "Amount you want to send" at bounding box center [367, 346] width 442 height 32
type input "6,000"
click at [203, 487] on input "Memo for this transaction (Your recipient will see this)" at bounding box center [367, 490] width 442 height 32
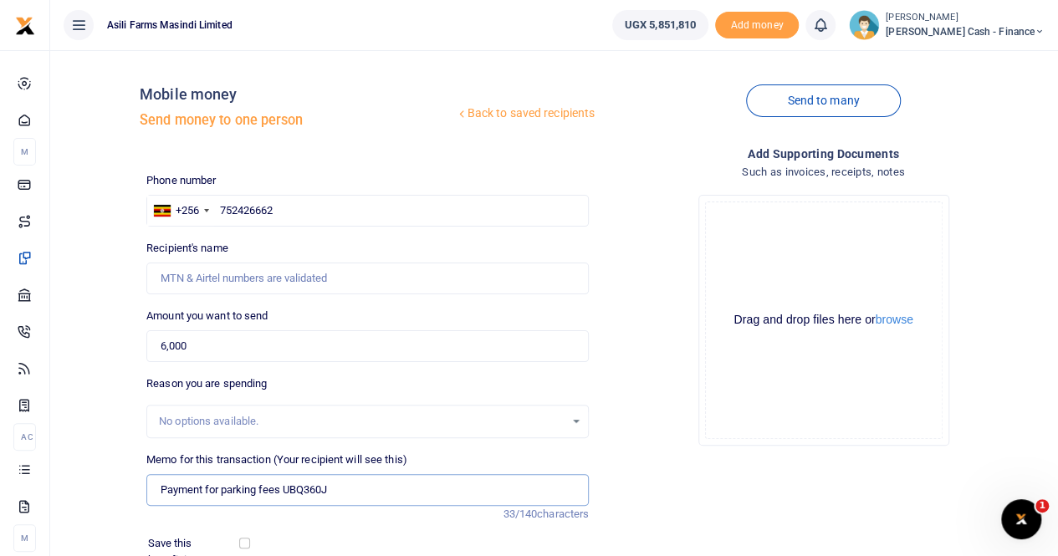
type input "Payment for parking fees UBQ360J"
click at [894, 316] on button "browse" at bounding box center [894, 320] width 38 height 13
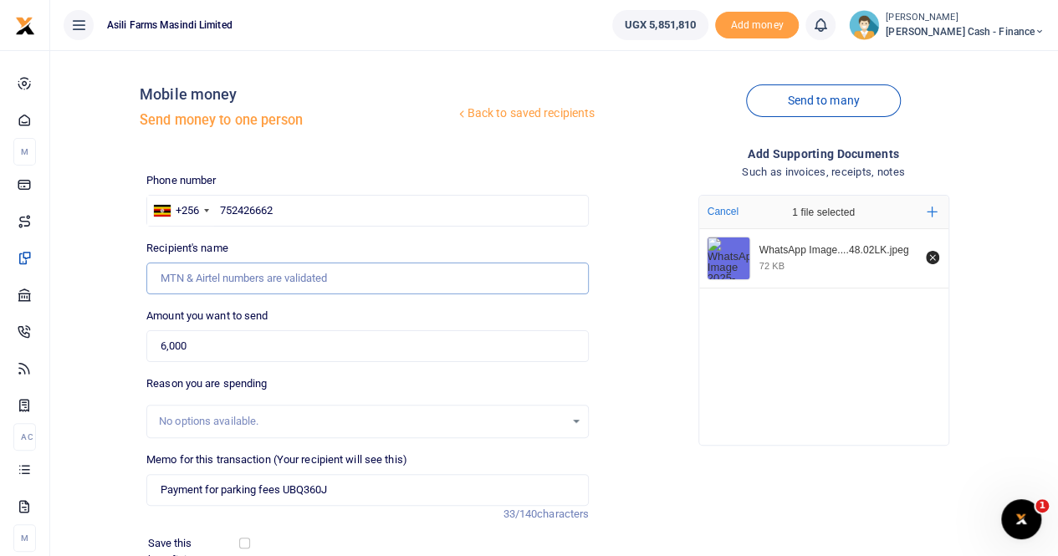
click at [278, 263] on input "Recipient's name" at bounding box center [367, 279] width 442 height 32
click at [312, 205] on input "752426662" at bounding box center [367, 211] width 442 height 32
click at [223, 211] on input "752426662" at bounding box center [367, 211] width 442 height 32
click at [219, 209] on input "752426662" at bounding box center [367, 211] width 442 height 32
click at [280, 207] on input "752426662" at bounding box center [367, 211] width 442 height 32
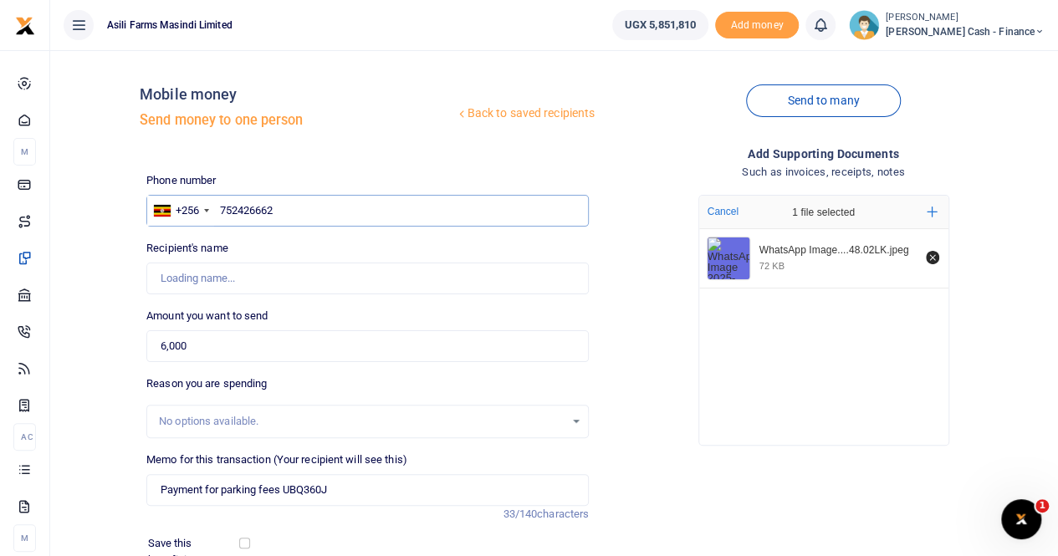
type input "Sisye Mubakali"
click at [259, 355] on input "6,000" at bounding box center [367, 346] width 442 height 32
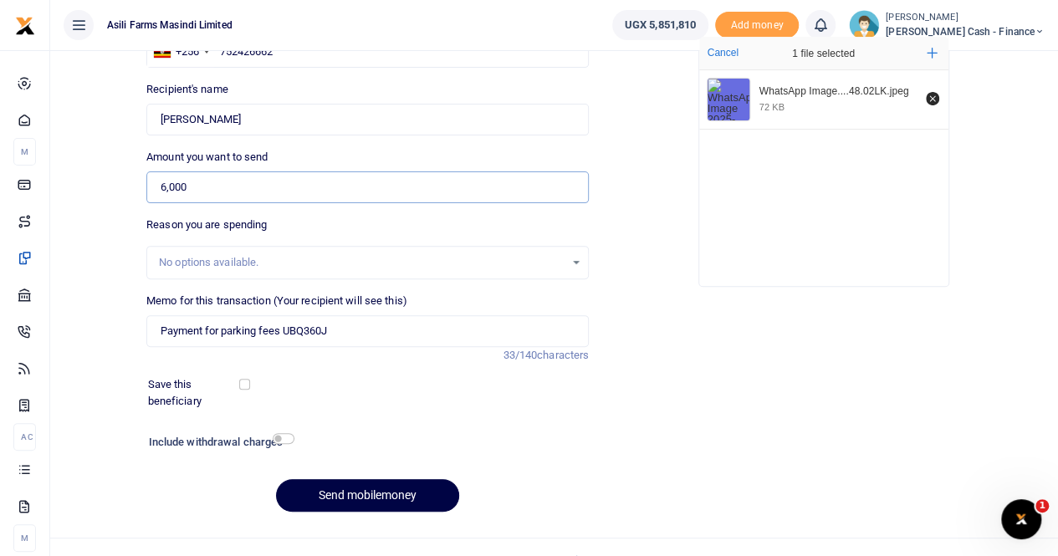
scroll to position [182, 0]
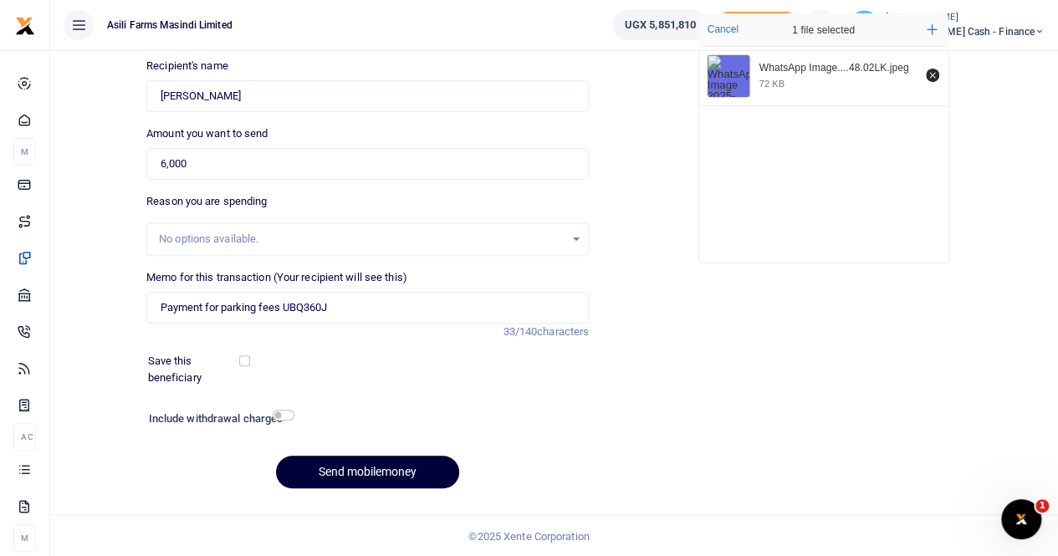
click at [350, 474] on button "Send mobilemoney" at bounding box center [367, 472] width 183 height 33
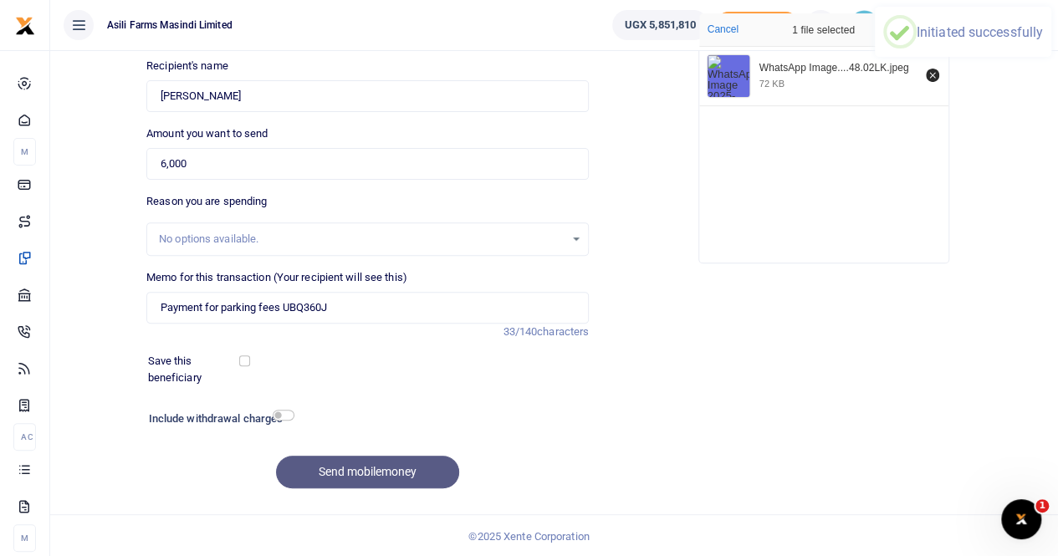
scroll to position [0, 0]
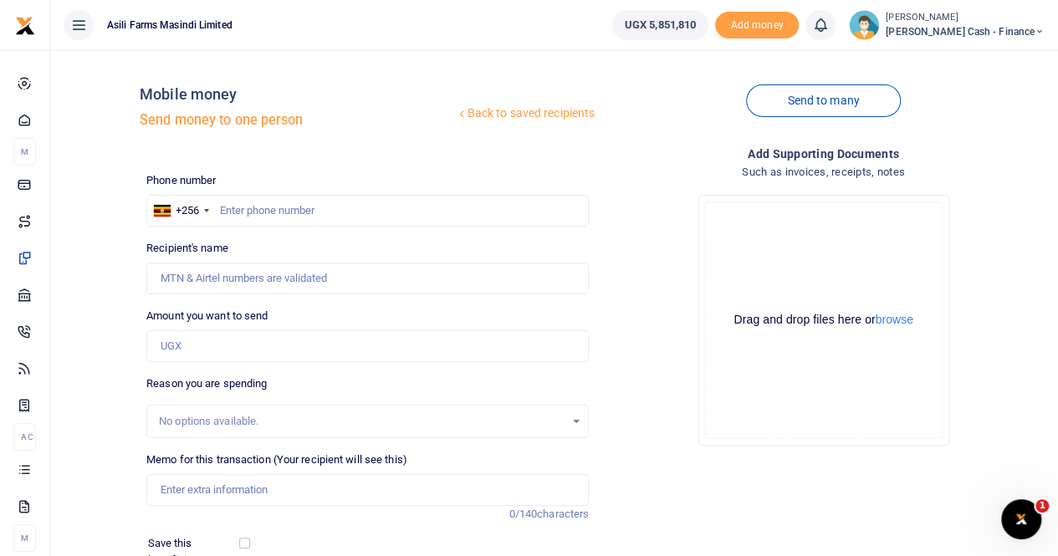
click at [992, 24] on span "[PERSON_NAME] Cash - Finance" at bounding box center [965, 31] width 159 height 15
click at [968, 59] on link "Switch accounts" at bounding box center [925, 60] width 132 height 23
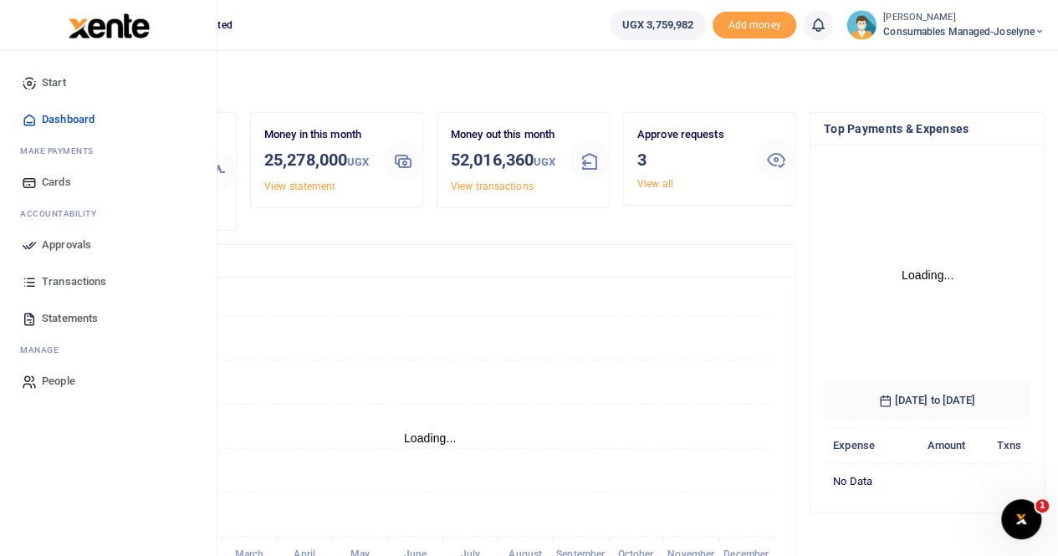
click at [72, 278] on span "Transactions" at bounding box center [74, 281] width 64 height 17
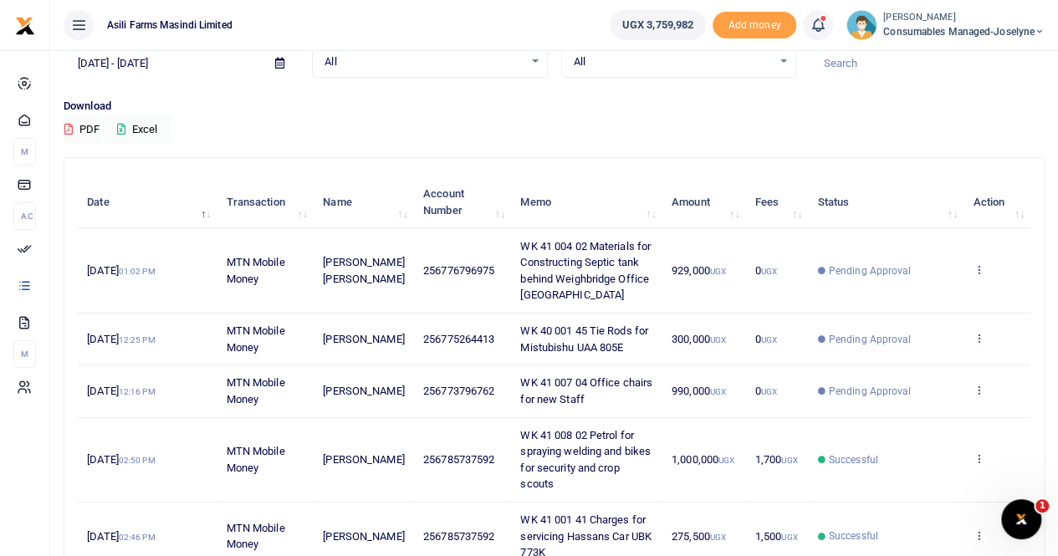
scroll to position [167, 0]
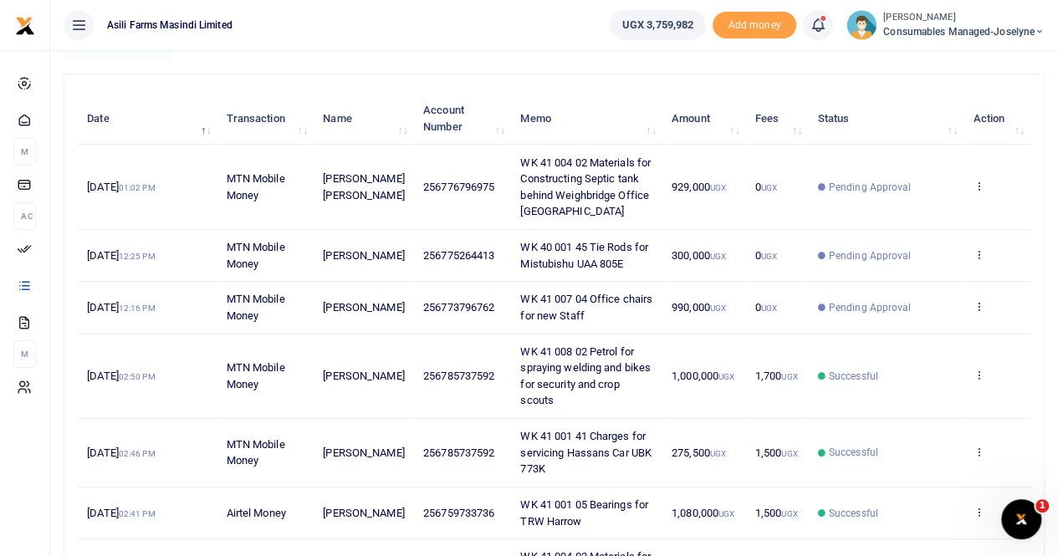
click at [983, 302] on icon at bounding box center [977, 306] width 11 height 12
click at [932, 336] on link "View details" at bounding box center [917, 333] width 132 height 23
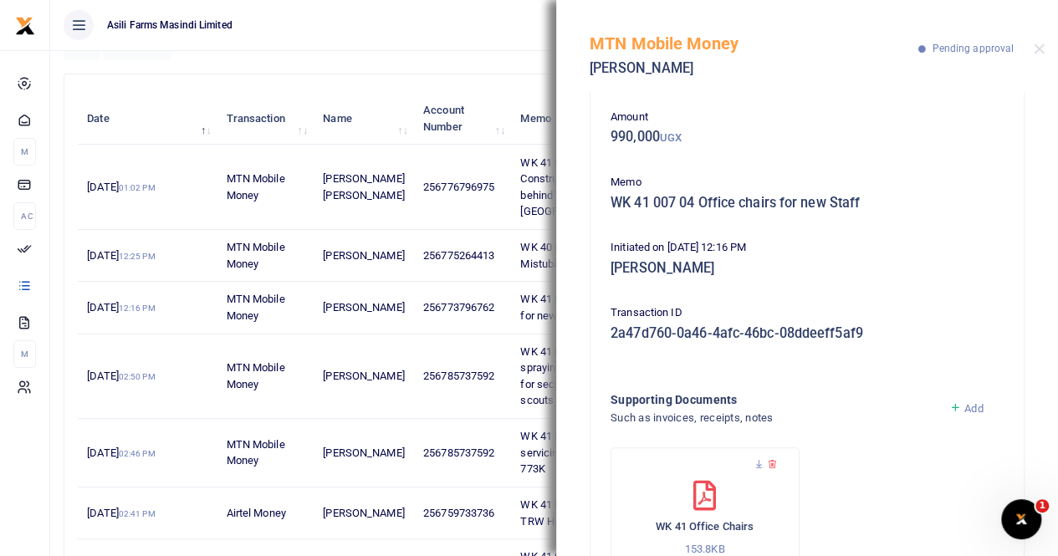
scroll to position [150, 0]
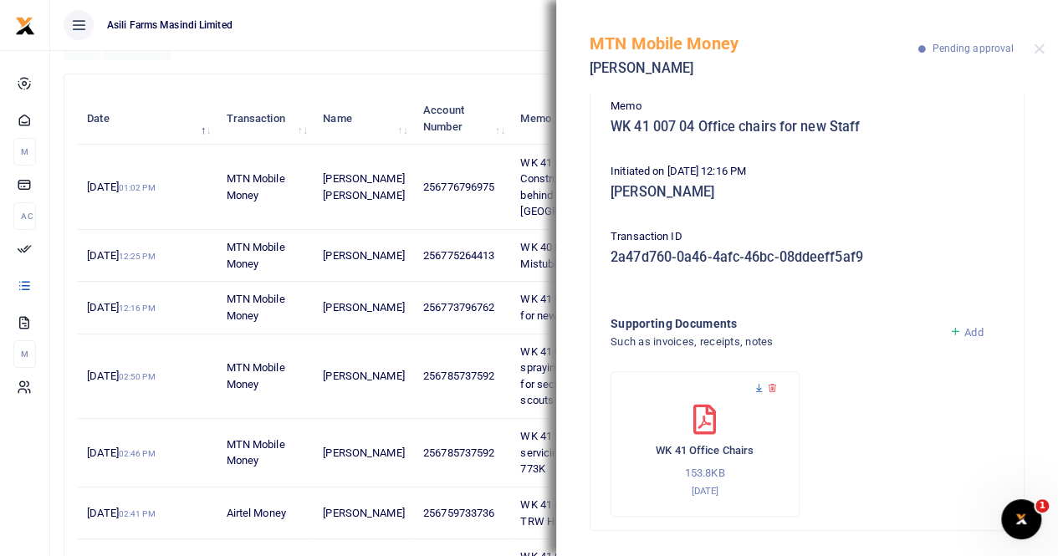
click at [758, 383] on icon at bounding box center [758, 388] width 11 height 11
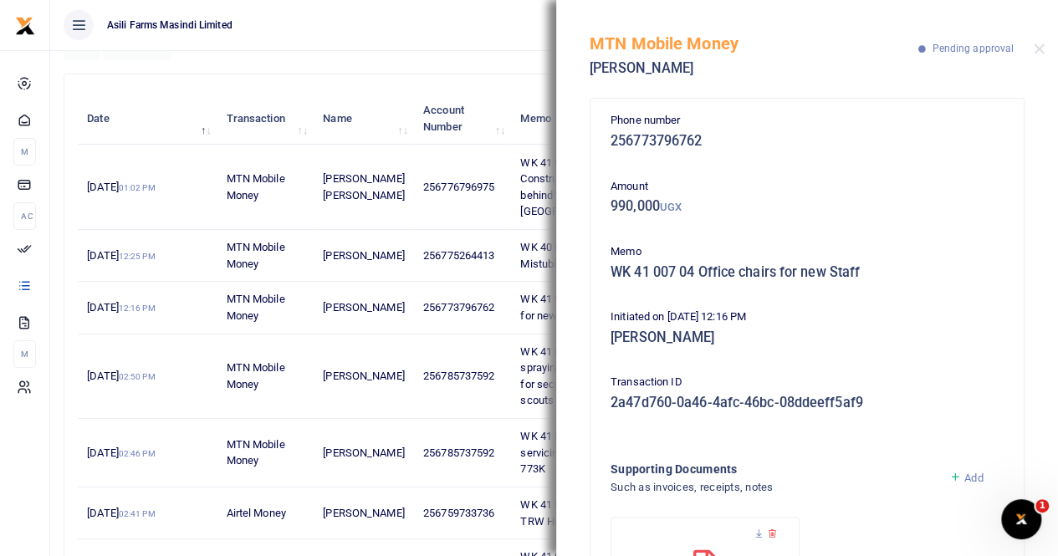
scroll to position [0, 0]
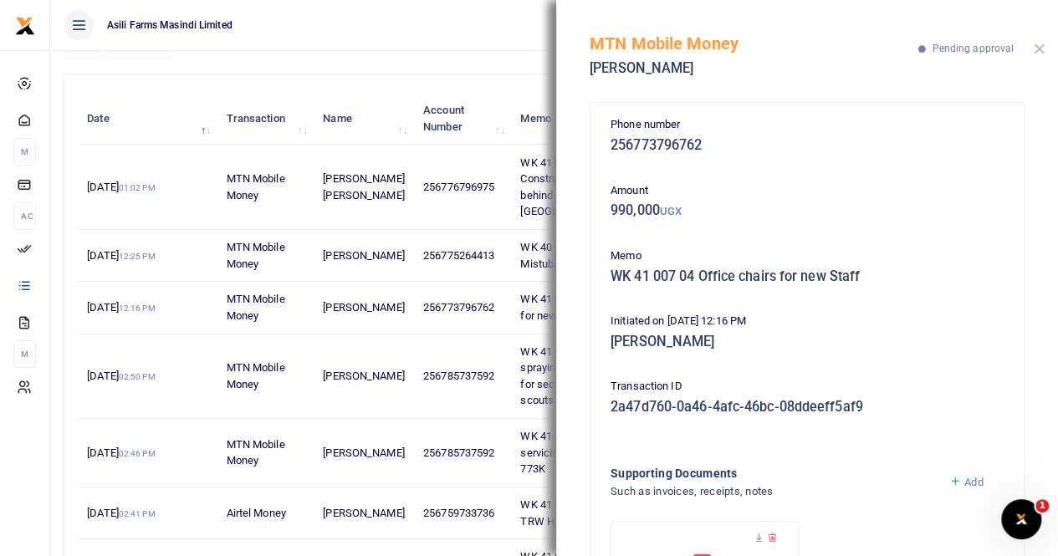
drag, startPoint x: 1040, startPoint y: 48, endPoint x: 1020, endPoint y: 64, distance: 26.1
click at [1040, 48] on button "Close" at bounding box center [1039, 48] width 11 height 11
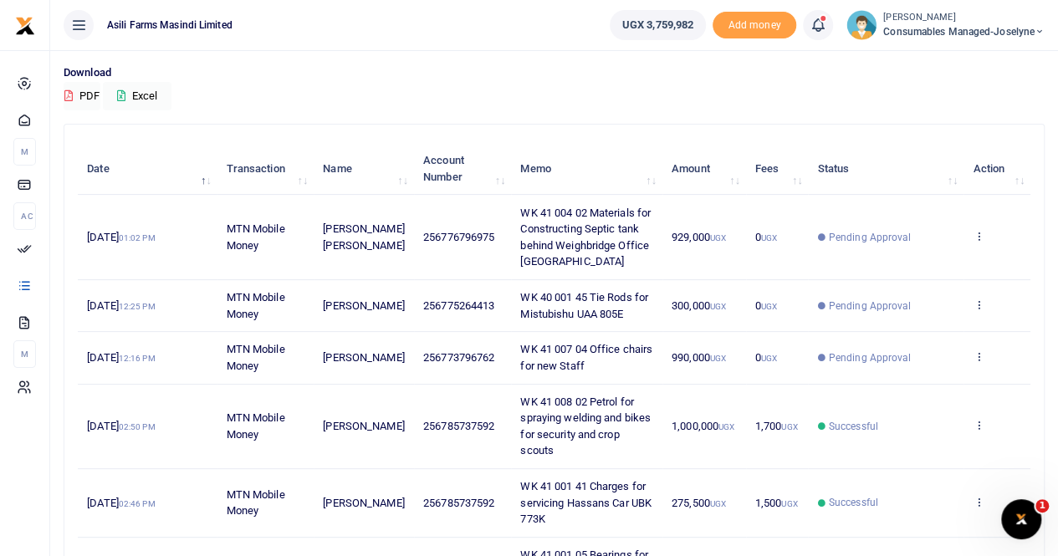
scroll to position [84, 0]
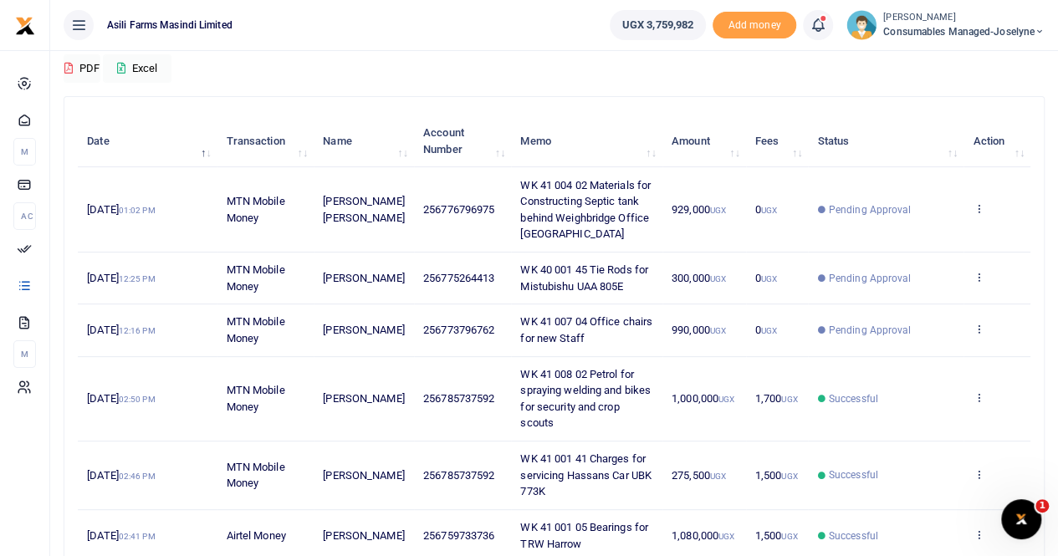
scroll to position [167, 0]
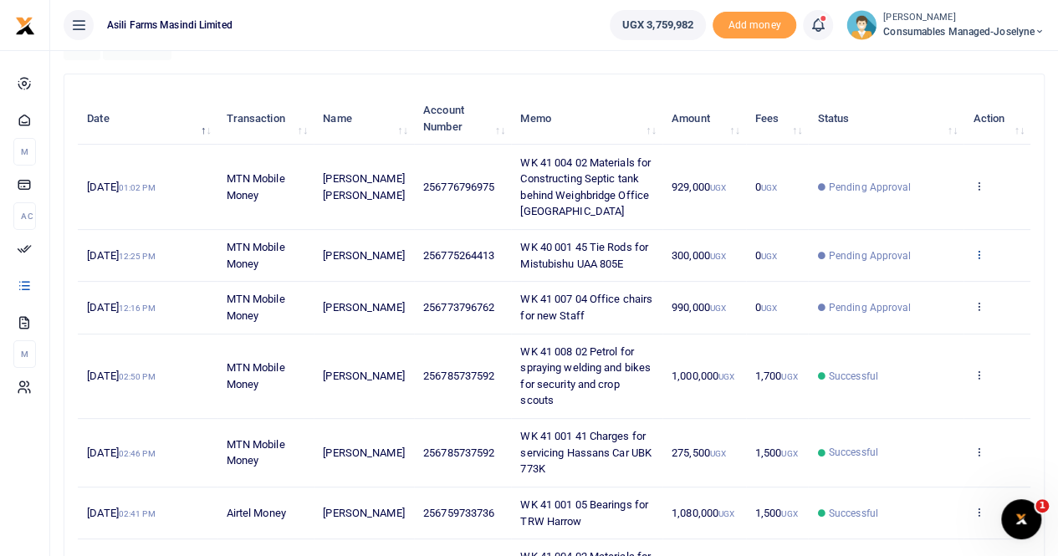
click at [978, 248] on icon at bounding box center [977, 254] width 11 height 12
click at [923, 281] on link "View details" at bounding box center [917, 281] width 132 height 23
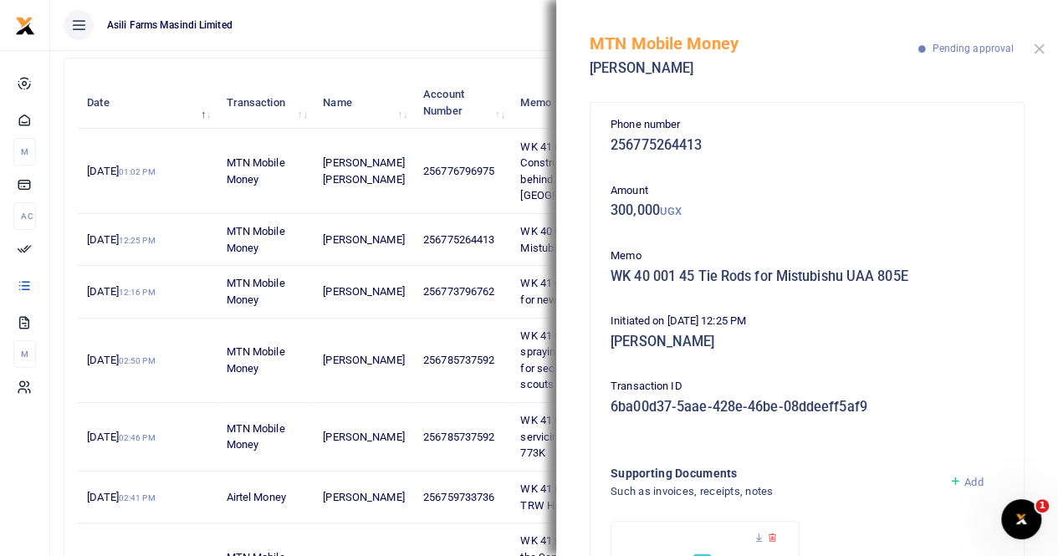
drag, startPoint x: 1042, startPoint y: 46, endPoint x: 1038, endPoint y: 64, distance: 18.1
click at [1041, 47] on button "Close" at bounding box center [1039, 48] width 11 height 11
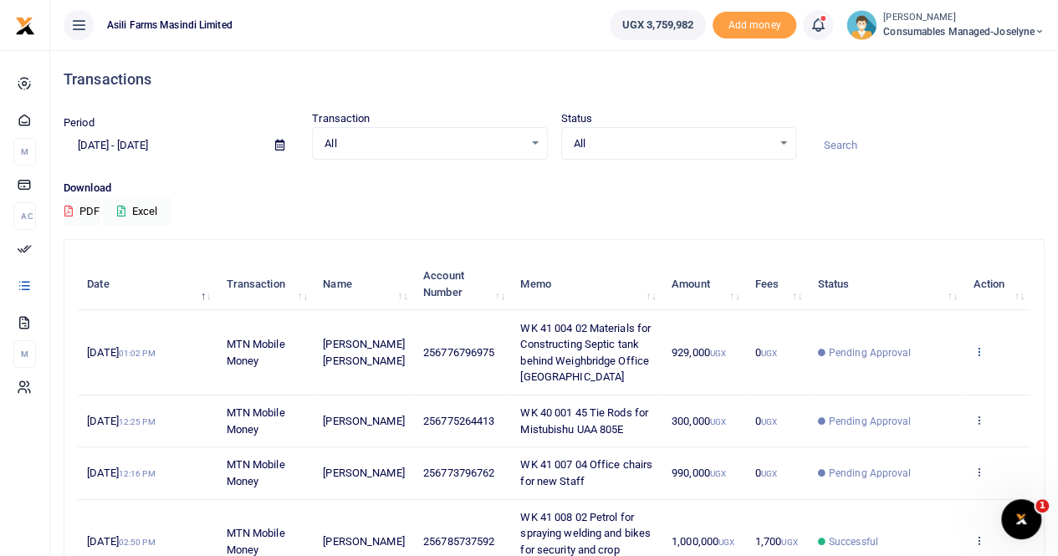
scroll to position [0, 0]
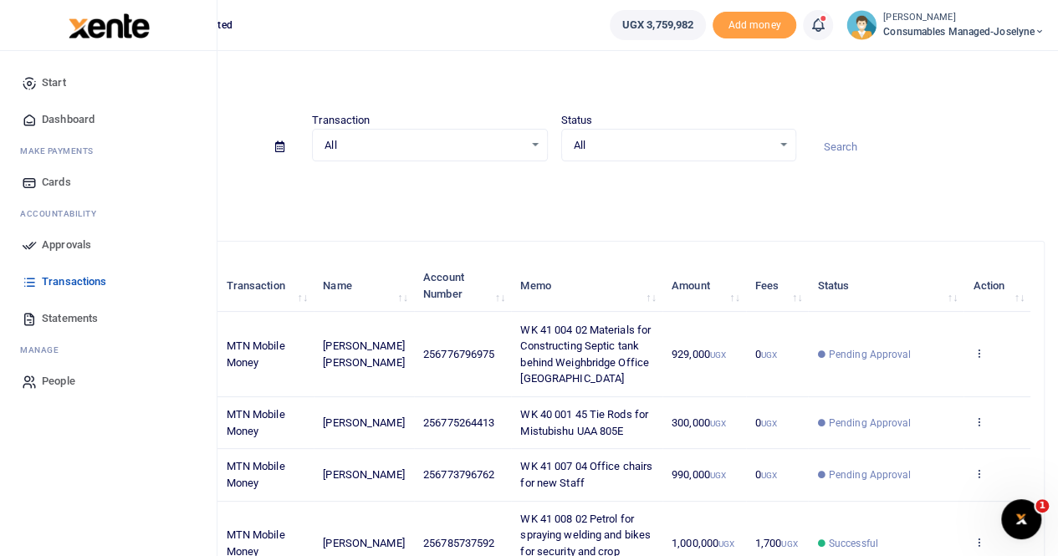
click at [62, 246] on span "Approvals" at bounding box center [66, 245] width 49 height 17
click at [70, 242] on span "Approvals" at bounding box center [66, 245] width 49 height 17
click at [64, 242] on span "Approvals" at bounding box center [66, 245] width 49 height 17
click at [62, 243] on span "Approvals" at bounding box center [66, 245] width 49 height 17
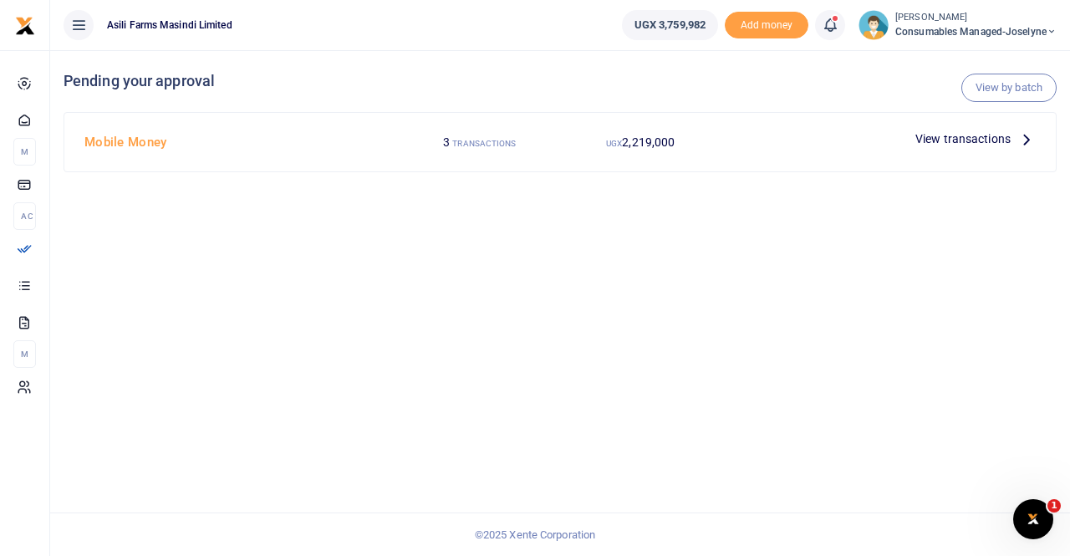
click at [972, 131] on span "View transactions" at bounding box center [963, 139] width 95 height 18
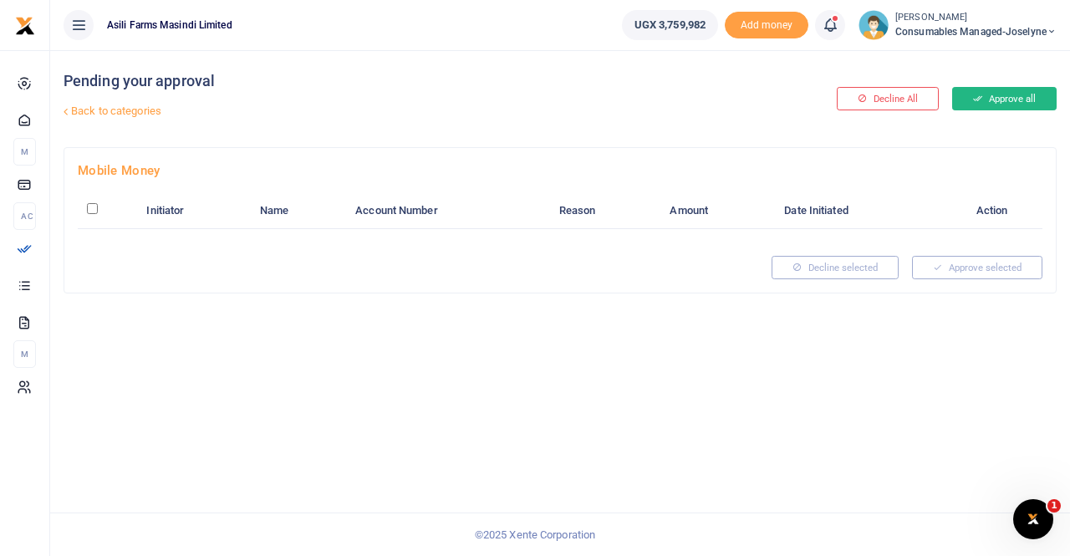
click at [1003, 91] on button "Approve all" at bounding box center [1004, 98] width 105 height 23
click at [1003, 94] on button "Approve all" at bounding box center [1004, 98] width 105 height 23
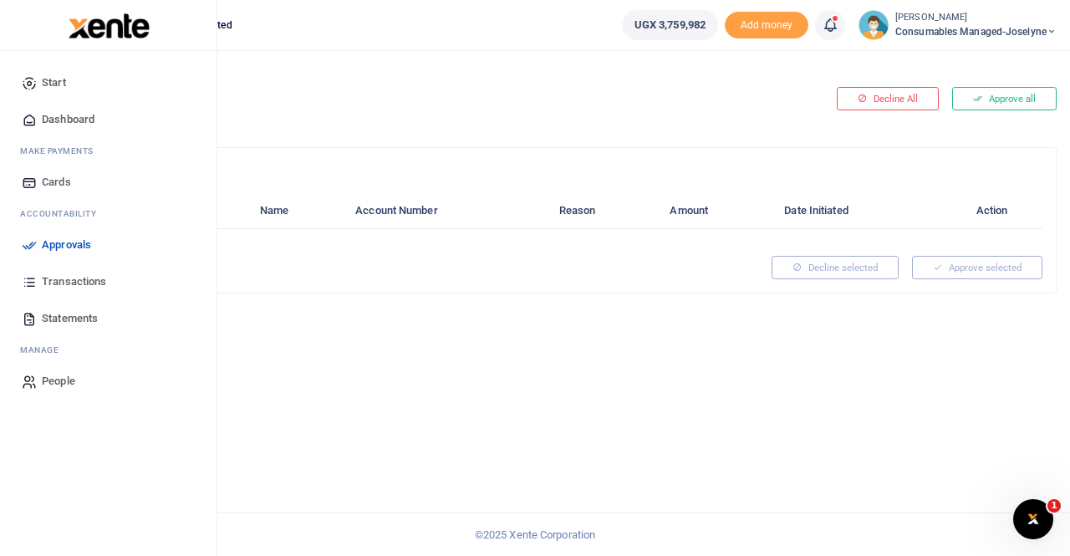
click at [54, 238] on span "Approvals" at bounding box center [66, 245] width 49 height 17
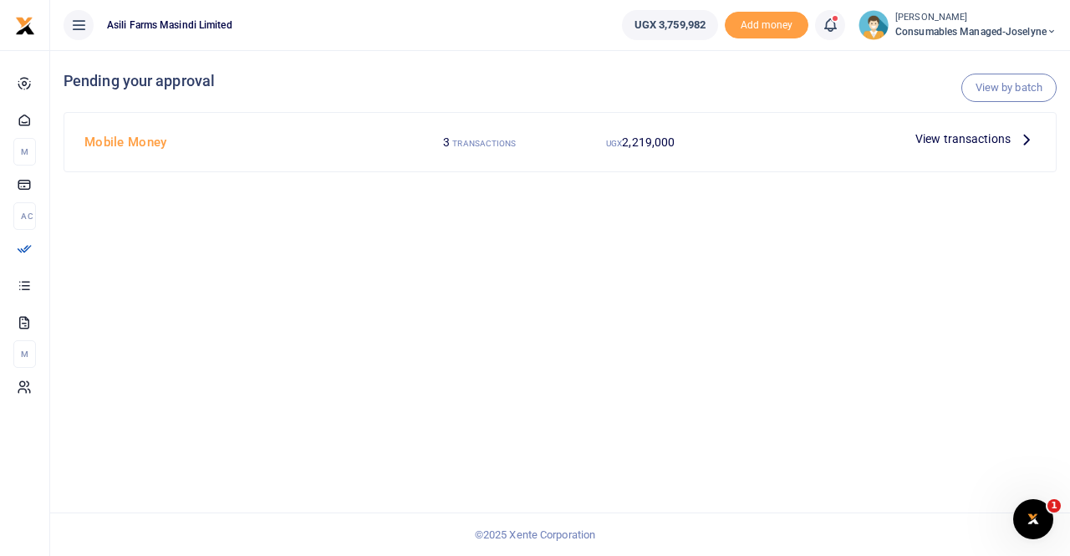
click at [970, 133] on span "View transactions" at bounding box center [963, 139] width 95 height 18
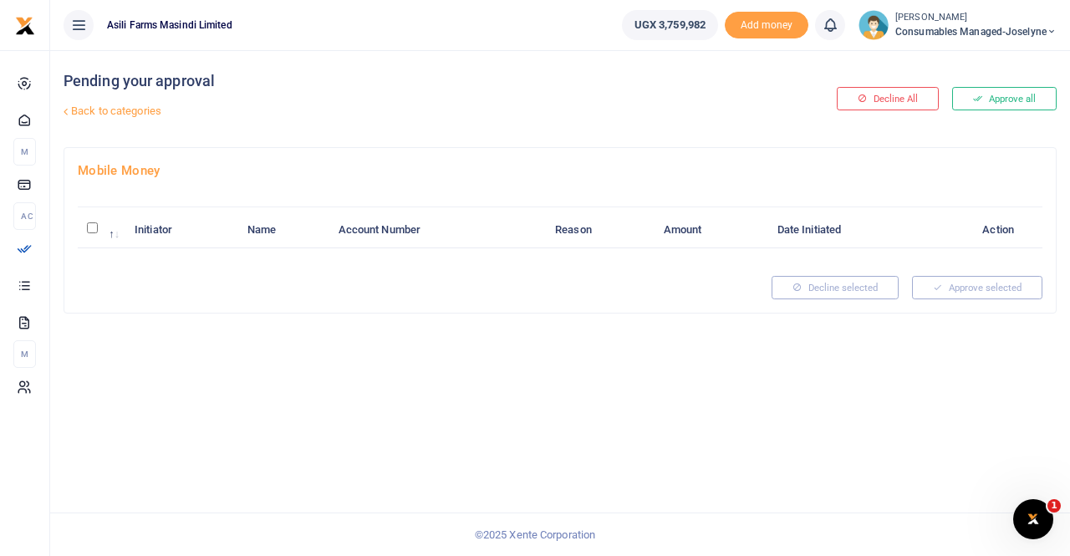
click at [1006, 84] on div "Decline All Approve all" at bounding box center [895, 98] width 335 height 97
click at [1007, 96] on button "Approve all" at bounding box center [1004, 98] width 105 height 23
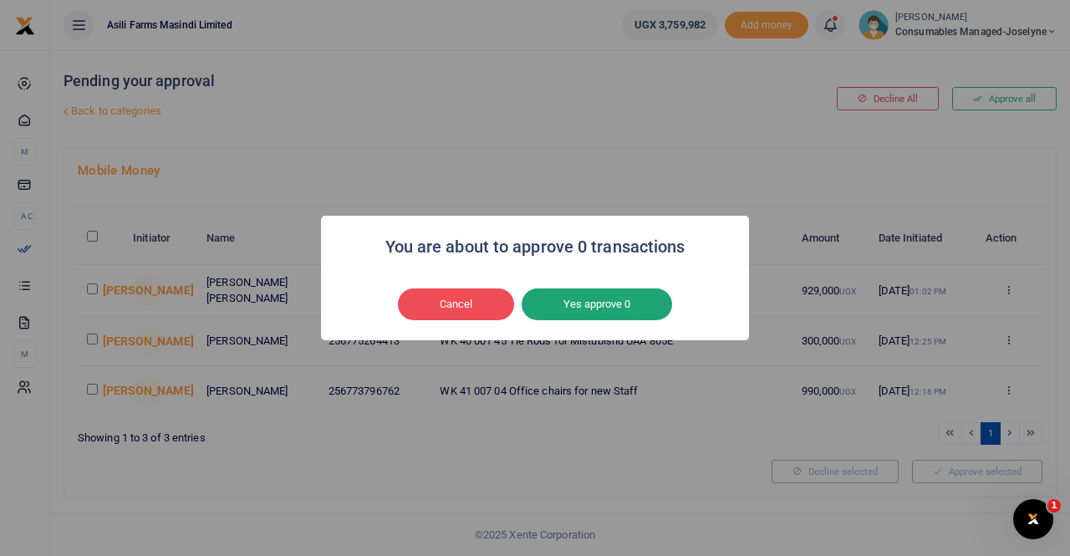
click at [570, 310] on button "Yes approve 0" at bounding box center [597, 304] width 151 height 32
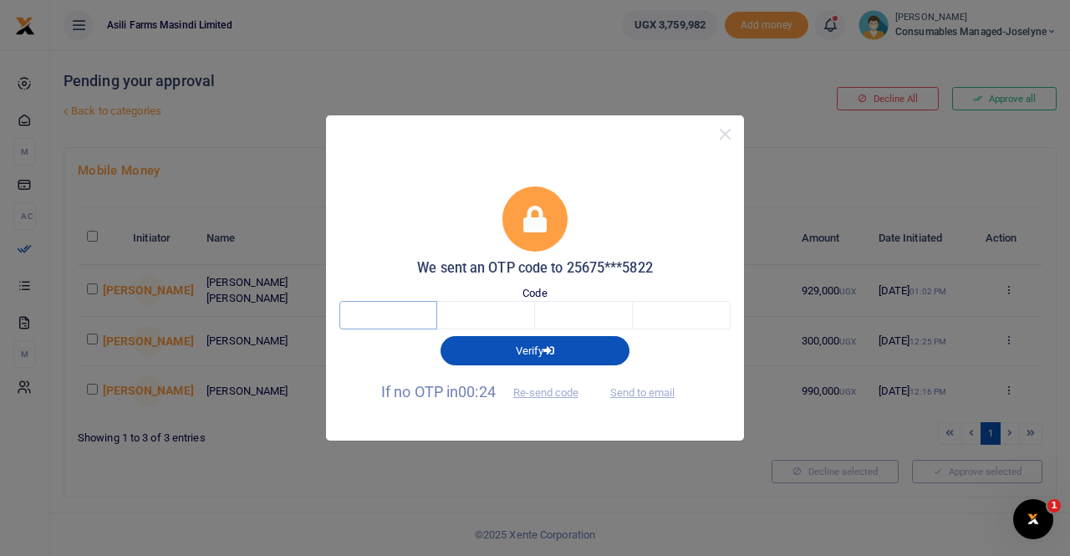
click at [411, 317] on input "text" at bounding box center [388, 315] width 98 height 28
type input "2"
type input "8"
type input "6"
